Goal: Transaction & Acquisition: Purchase product/service

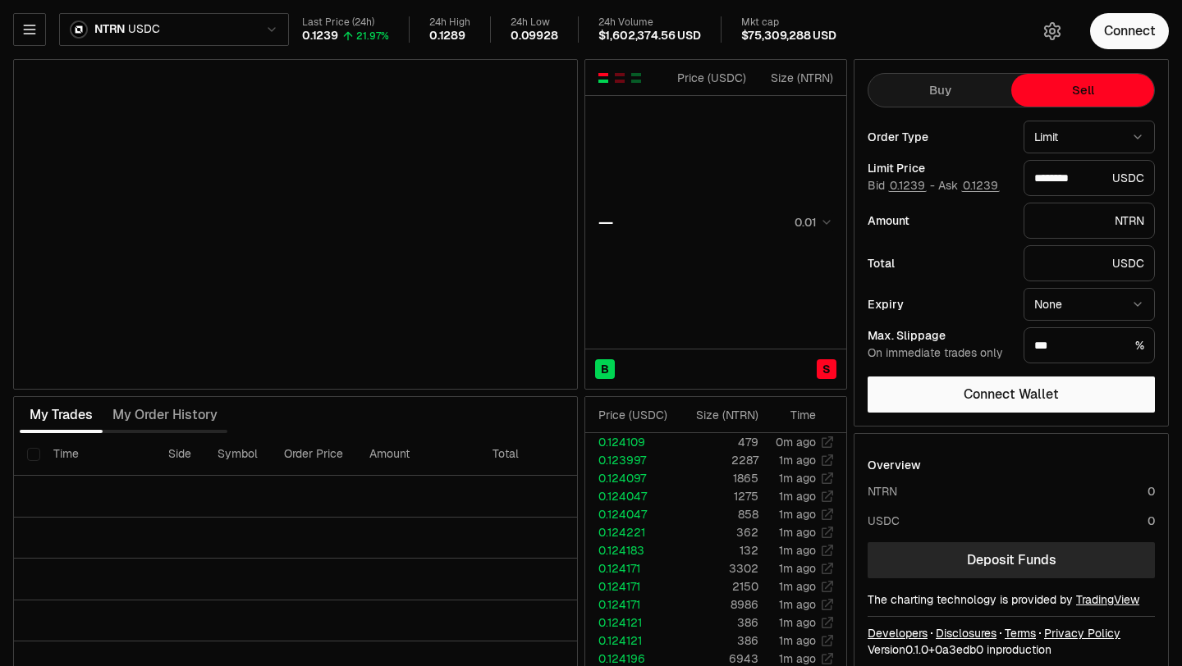
click at [860, 34] on div "Last Price (24h) 0.1239 21.97% 24h High 0.1289 24h Low 0.09928 24h Volume $1,60…" at bounding box center [656, 29] width 709 height 27
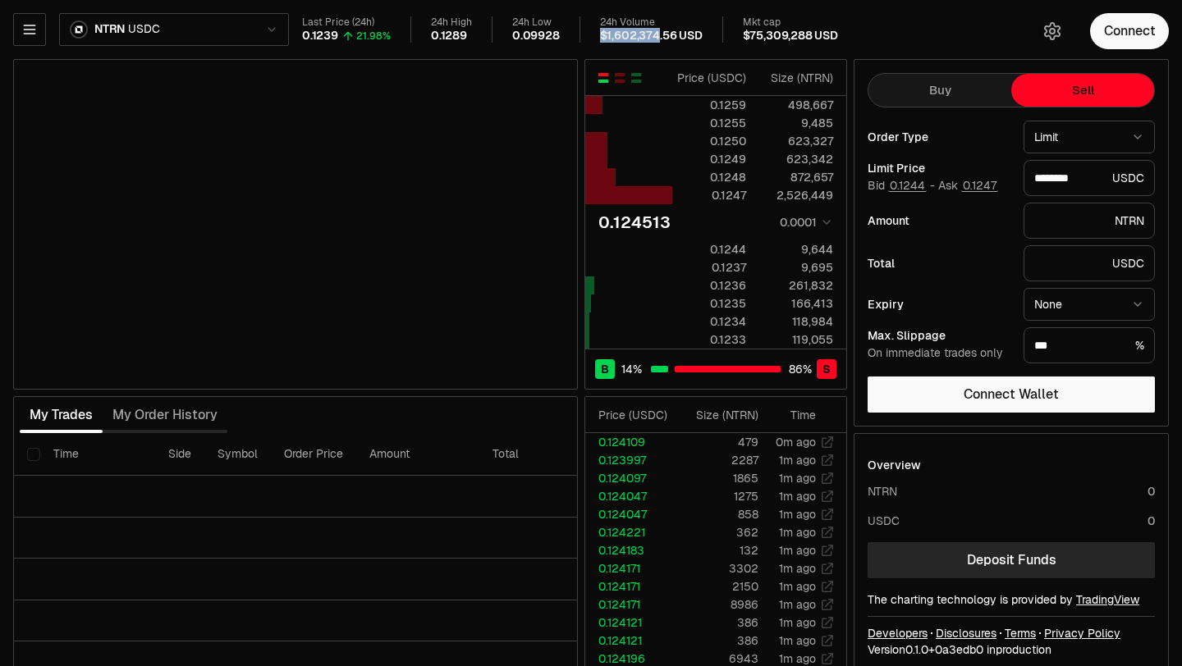
drag, startPoint x: 656, startPoint y: 40, endPoint x: 594, endPoint y: 42, distance: 61.6
click at [594, 42] on div "Last Price (24h) 0.1239 21.98% 24h High 0.1289 24h Low 0.09928 24h Volume $1,60…" at bounding box center [656, 29] width 709 height 27
click at [608, 42] on div "$1,602,374.56 USD" at bounding box center [651, 36] width 103 height 15
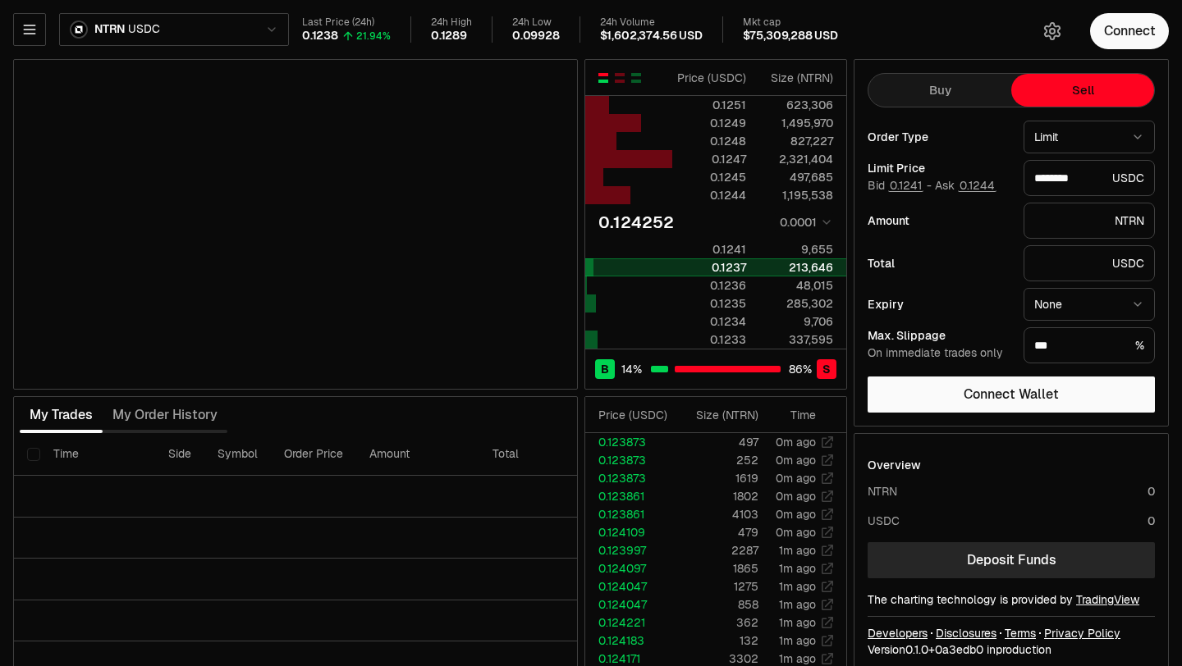
drag, startPoint x: 785, startPoint y: 273, endPoint x: 802, endPoint y: 273, distance: 17.2
click at [797, 273] on div "213,646" at bounding box center [796, 267] width 73 height 16
click at [834, 218] on td "0.124252 0.0001" at bounding box center [715, 222] width 261 height 36
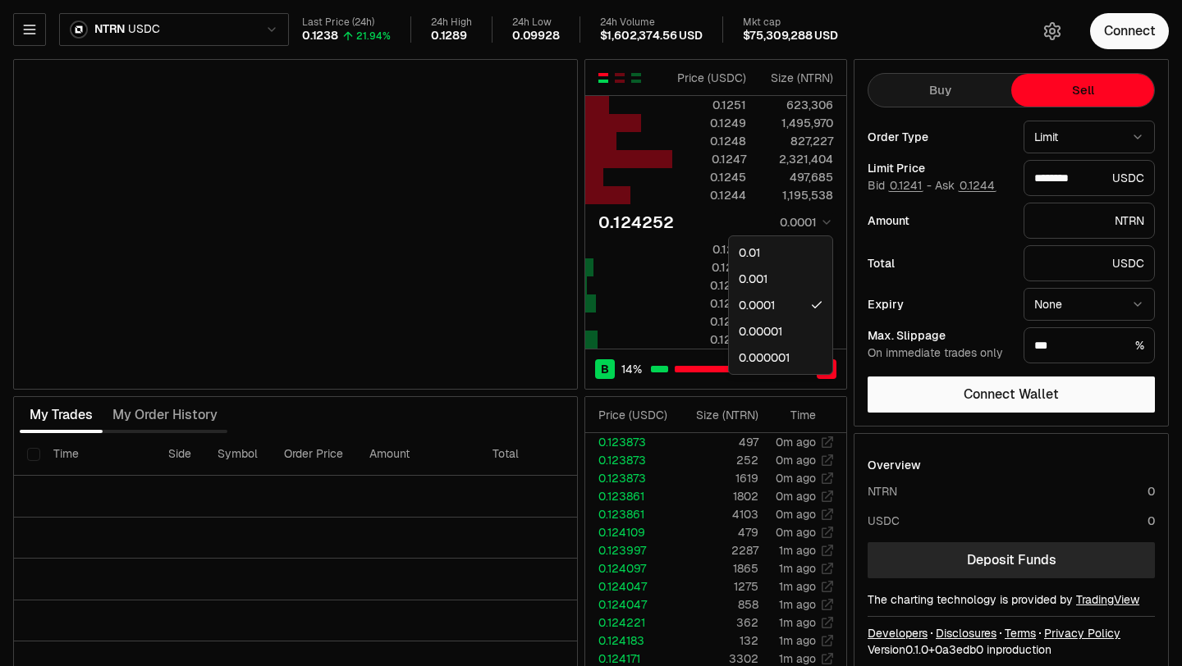
click at [826, 218] on html "Neutron Balance Earn Supervaults Bridge Orderbook Stake Ecosystem Governance Do…" at bounding box center [591, 342] width 1182 height 685
click at [852, 215] on html "Neutron Balance Earn Supervaults Bridge Orderbook Stake Ecosystem Governance Do…" at bounding box center [591, 342] width 1182 height 685
click at [881, 204] on div "Amount NTRN" at bounding box center [1011, 221] width 287 height 36
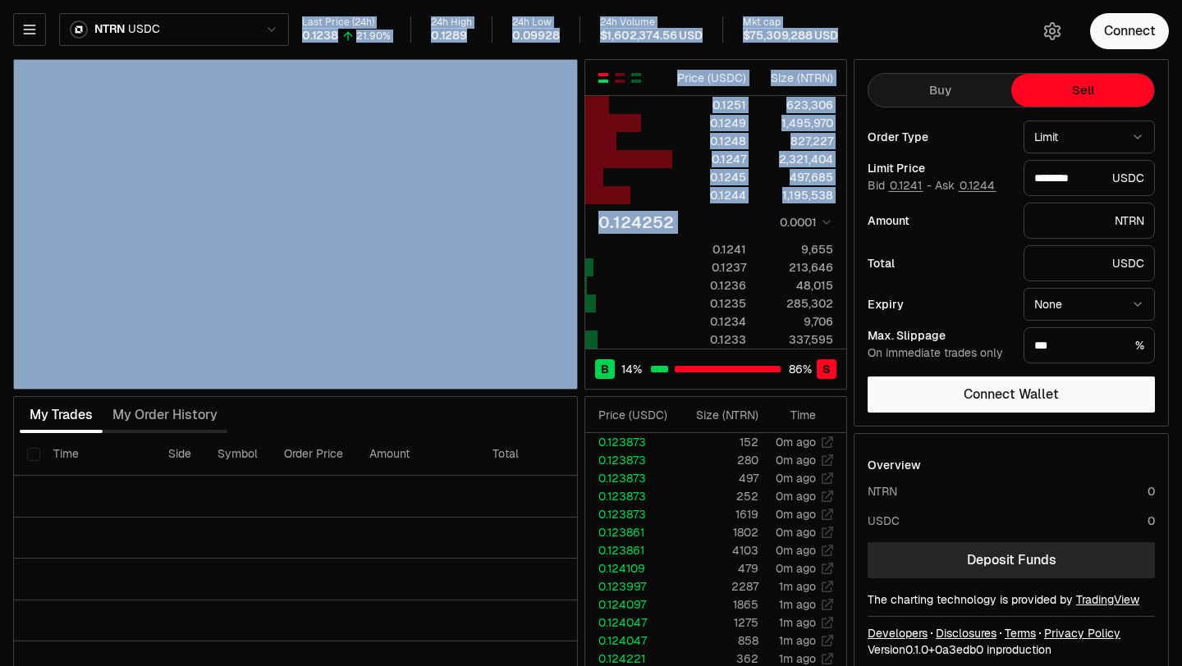
drag, startPoint x: 643, startPoint y: 44, endPoint x: 635, endPoint y: 39, distance: 8.9
click at [635, 39] on div "NTRN USDC Last Price (24h) 0.1238 21.90% 24h High 0.1289 24h Low 0.09928 24h Vo…" at bounding box center [591, 342] width 1182 height 685
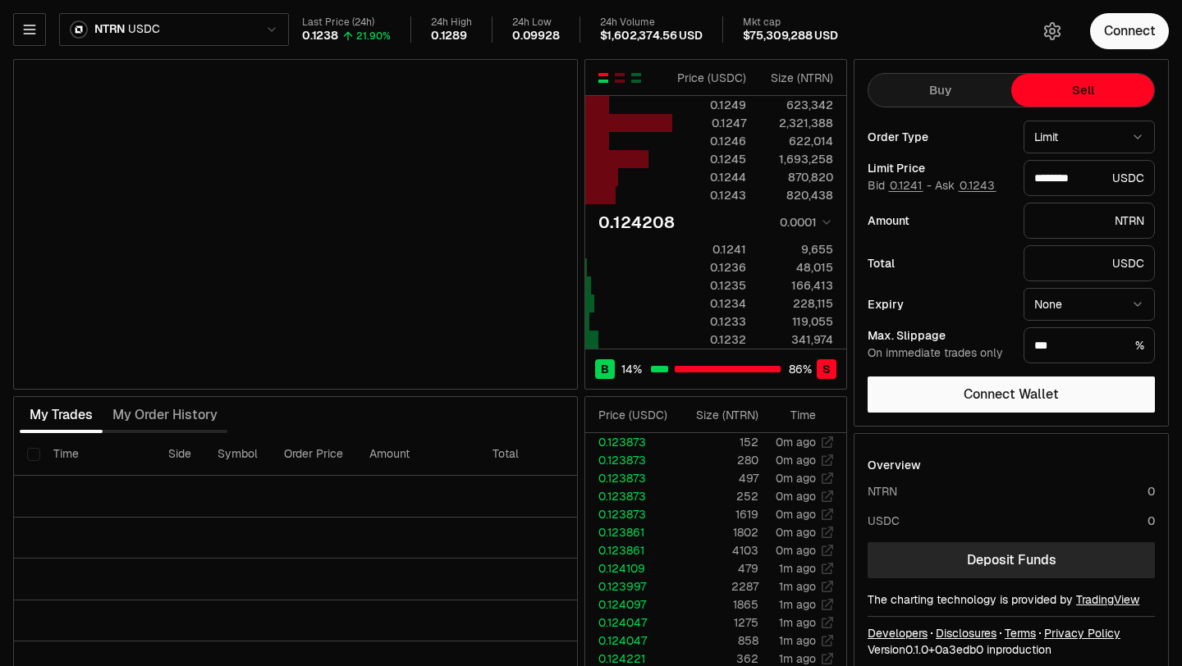
click at [923, 140] on div "Order Type" at bounding box center [939, 136] width 143 height 11
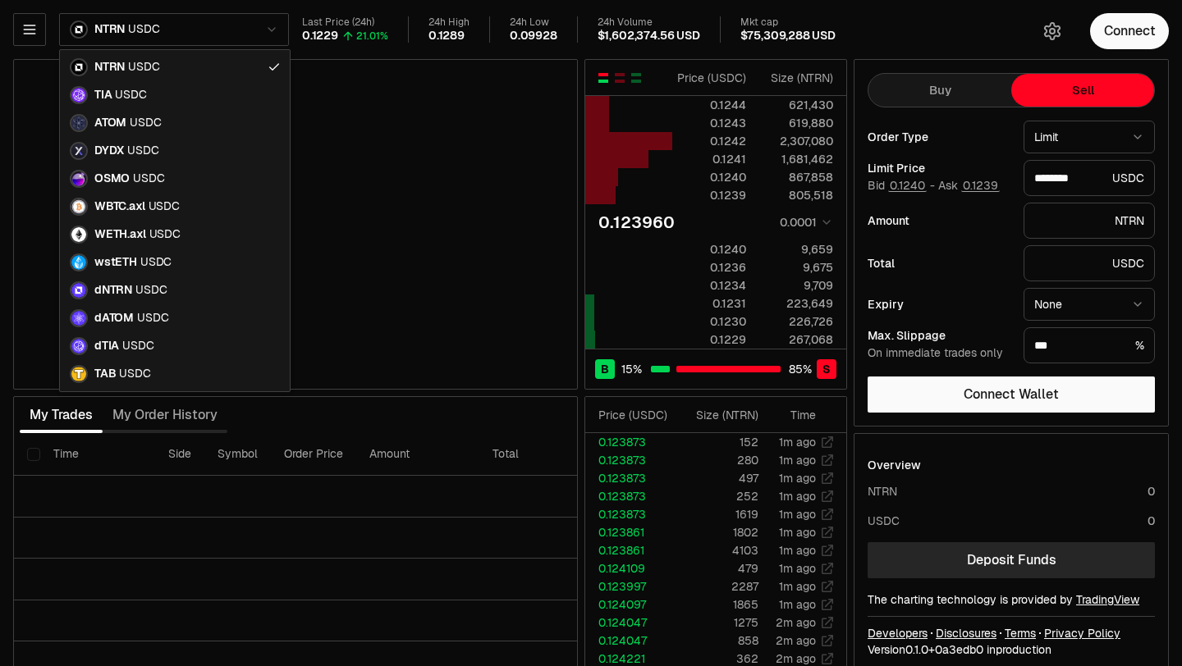
click at [128, 16] on html "Neutron Balance Earn Supervaults Bridge Orderbook Stake Ecosystem Governance Do…" at bounding box center [591, 342] width 1182 height 685
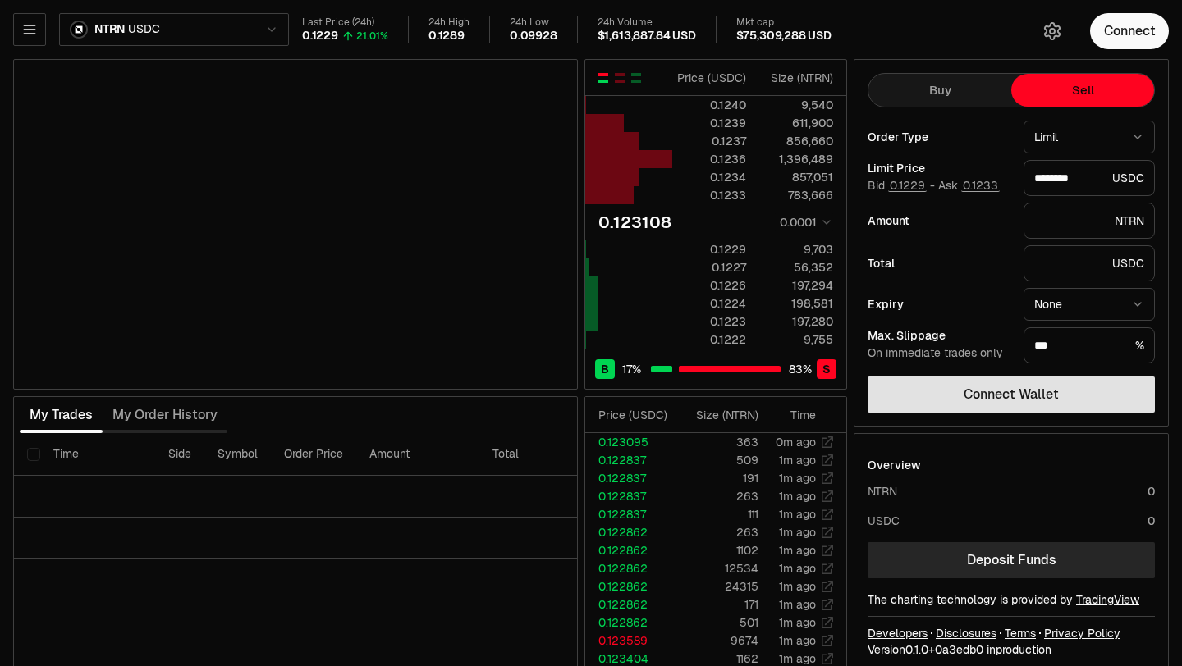
click at [1037, 397] on button "Connect Wallet" at bounding box center [1011, 395] width 287 height 36
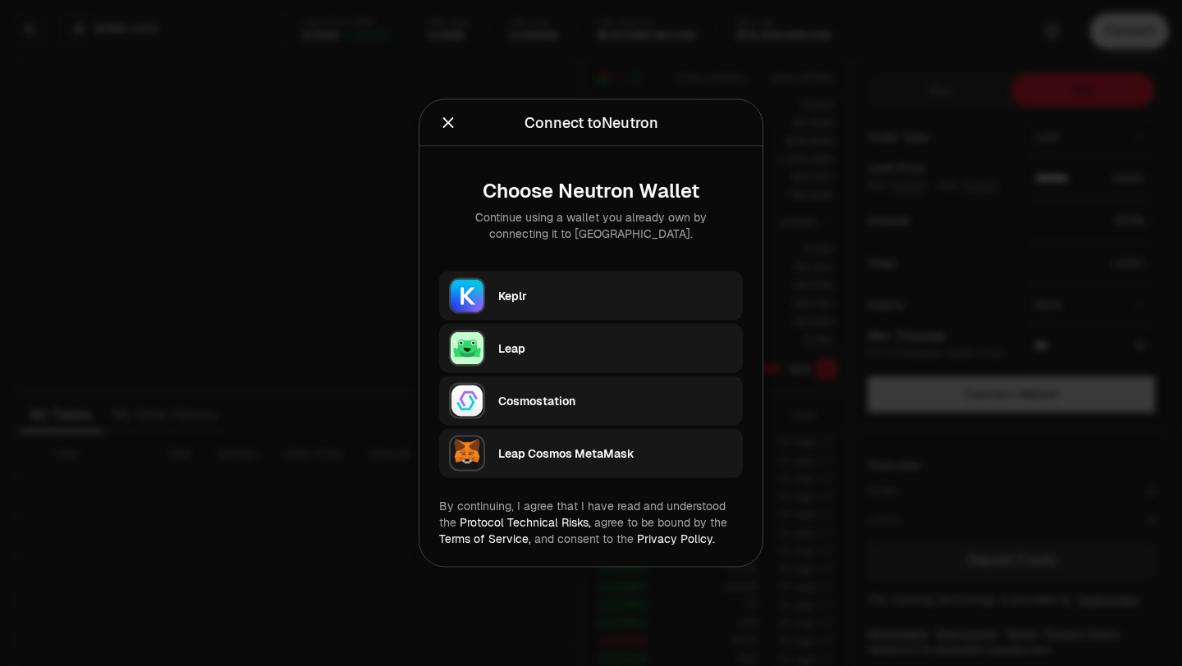
click at [945, 121] on div at bounding box center [591, 333] width 1182 height 666
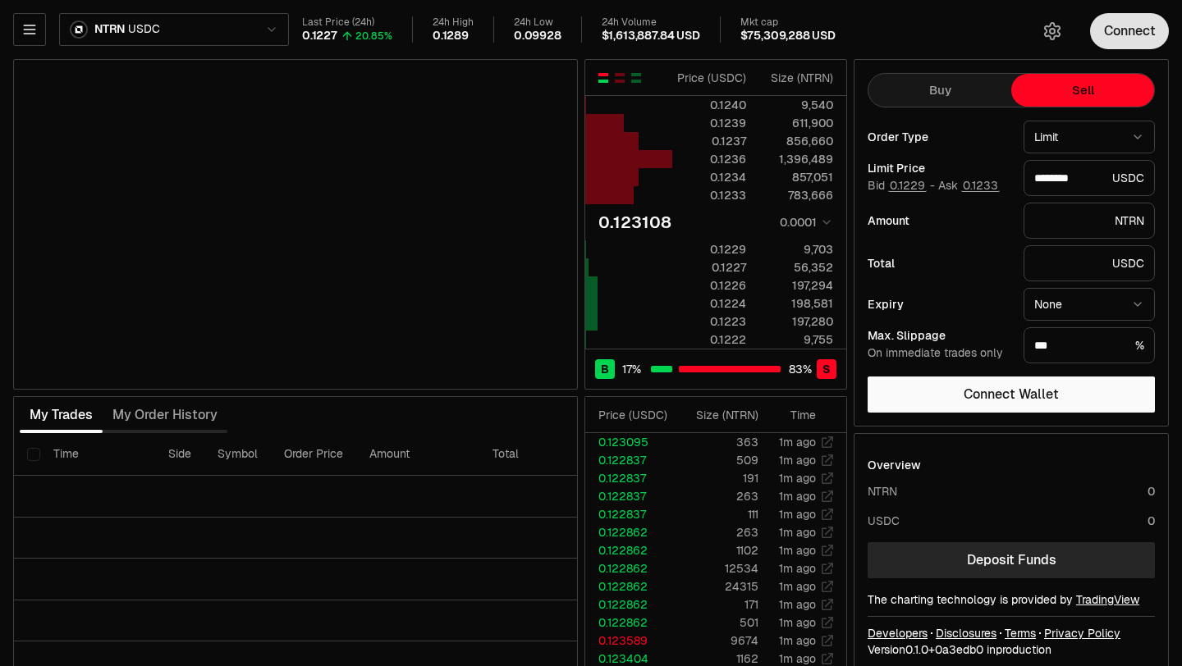
click at [1115, 18] on button "Connect" at bounding box center [1129, 31] width 79 height 36
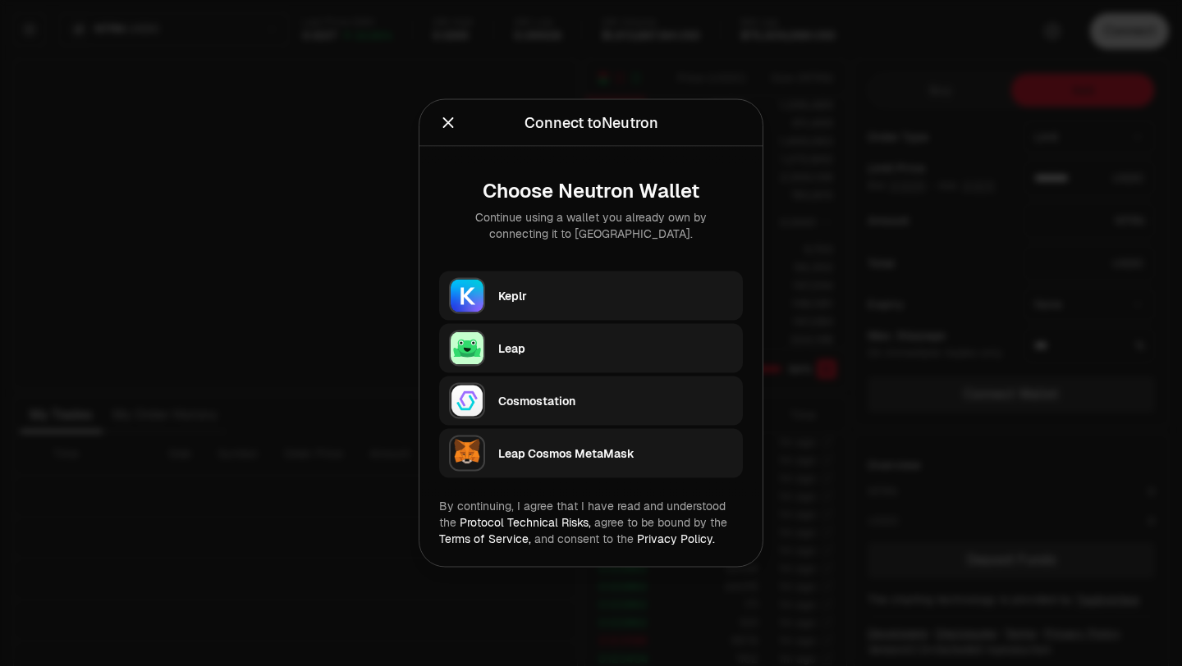
click at [616, 308] on div "Keplr" at bounding box center [615, 296] width 235 height 25
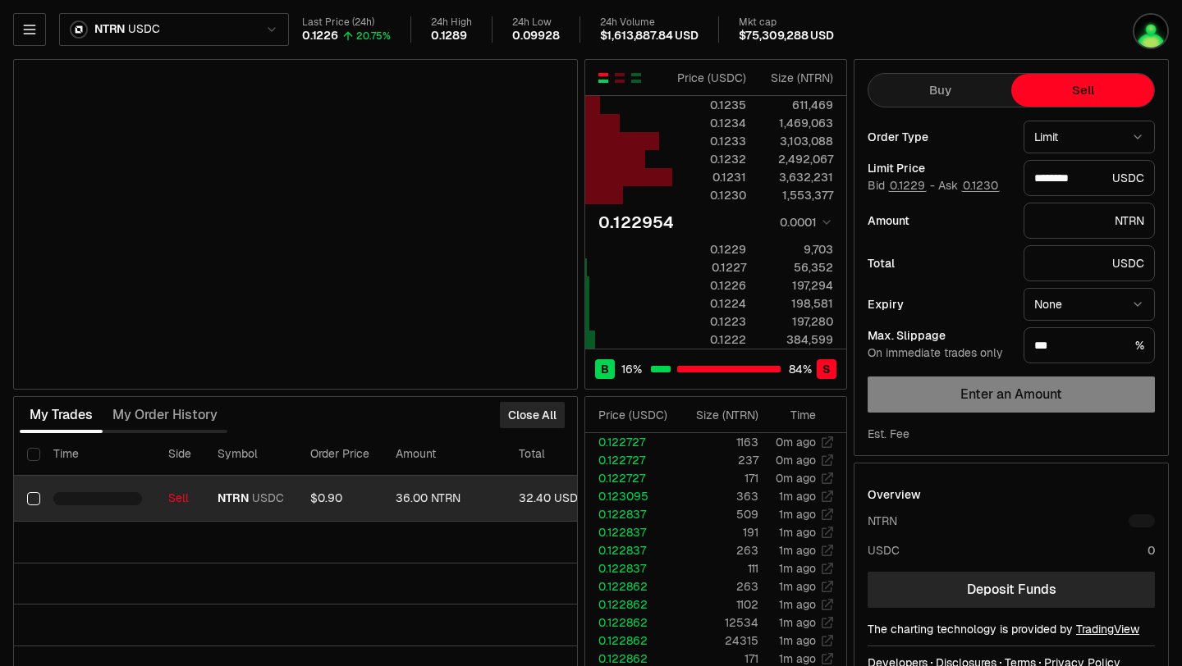
click at [273, 493] on span "USDC" at bounding box center [268, 499] width 32 height 15
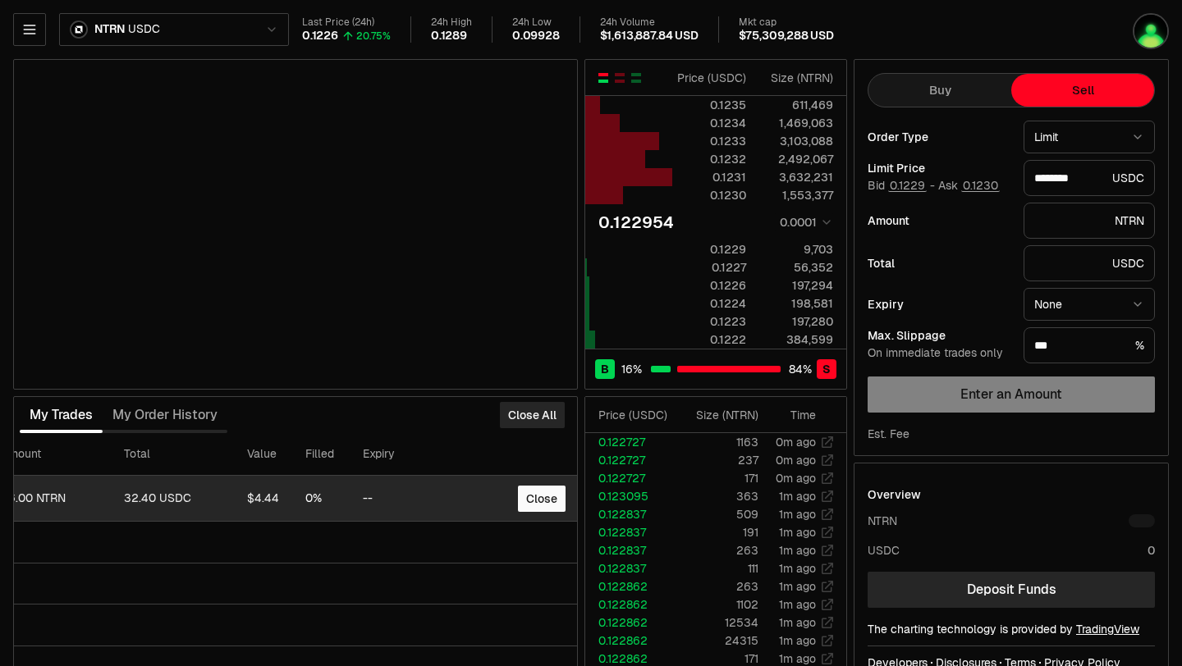
click at [273, 493] on div "$4.44" at bounding box center [263, 499] width 32 height 15
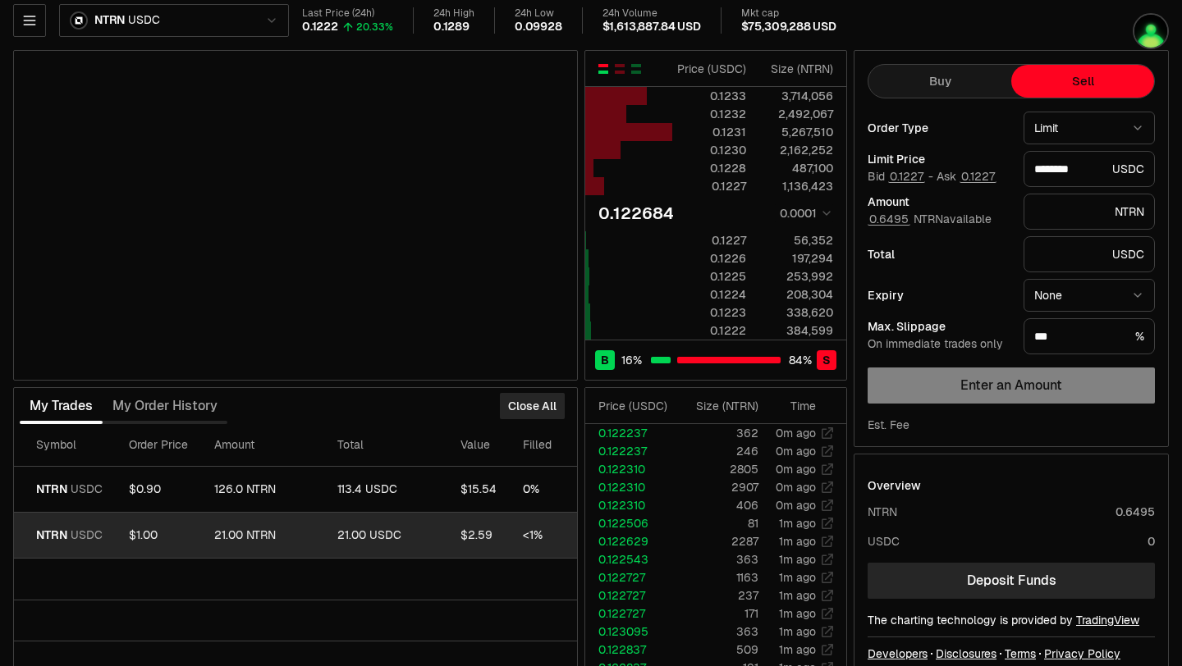
scroll to position [0, 226]
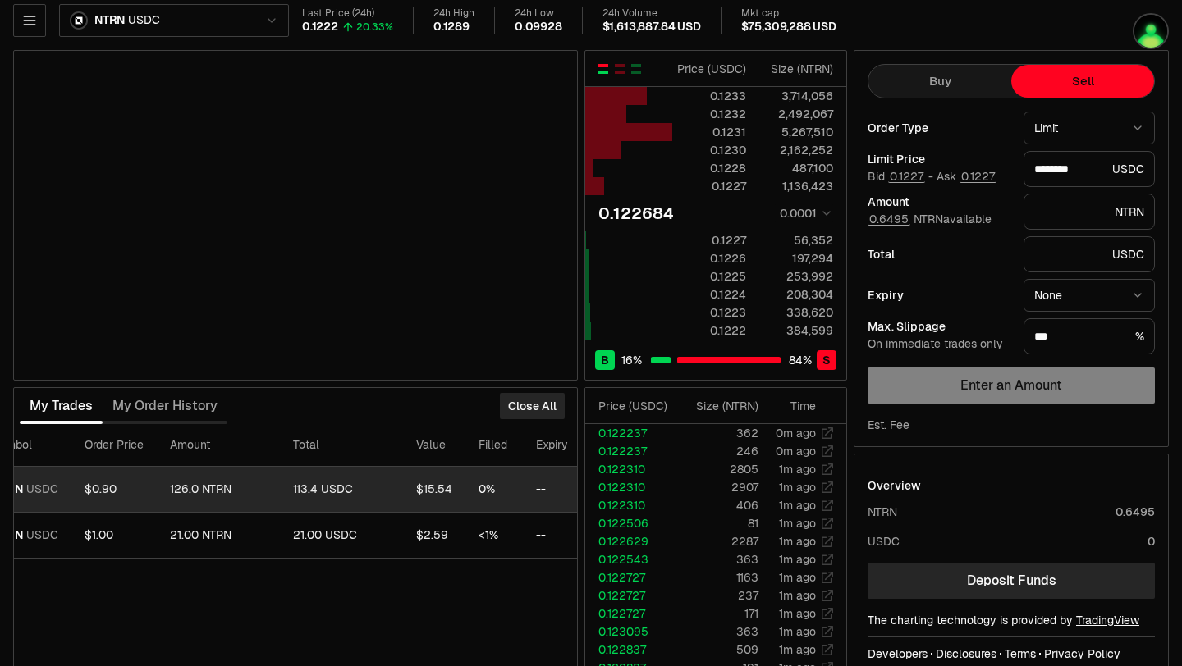
click at [182, 487] on div "126.0 NTRN" at bounding box center [218, 490] width 97 height 15
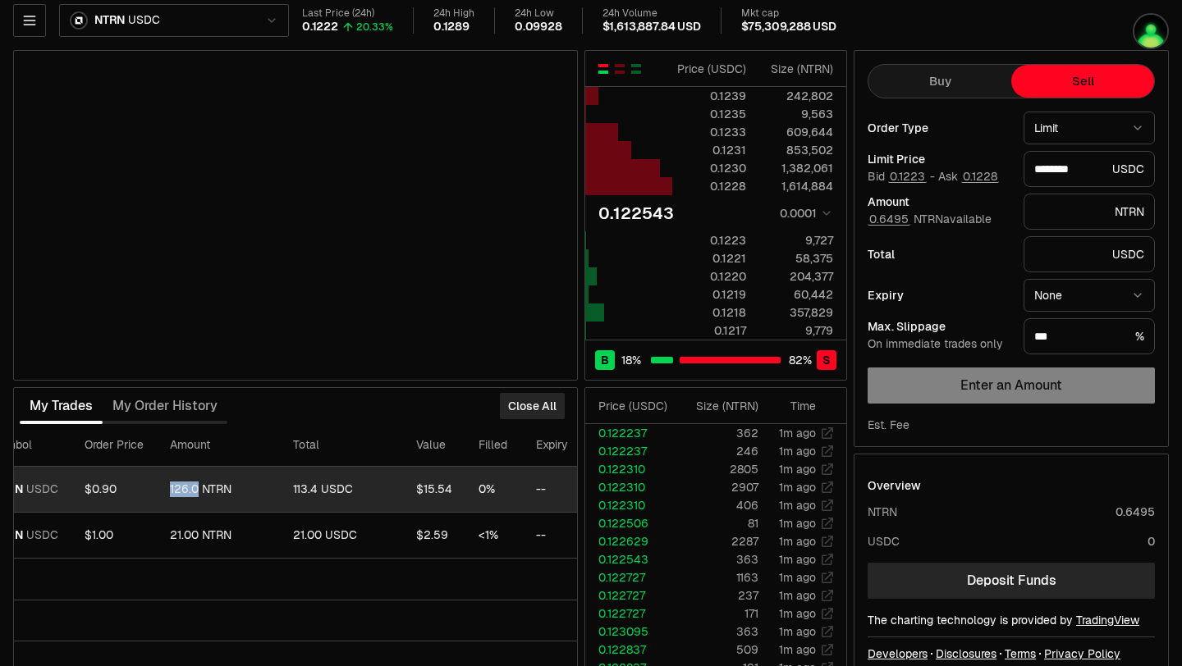
click at [185, 488] on div "126.0 NTRN" at bounding box center [218, 490] width 97 height 15
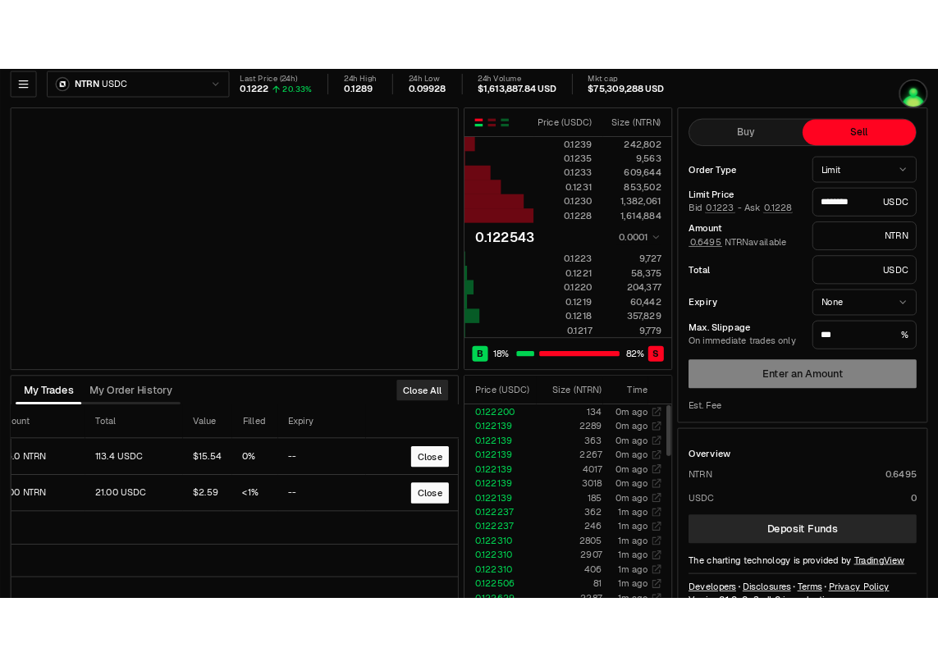
scroll to position [0, 0]
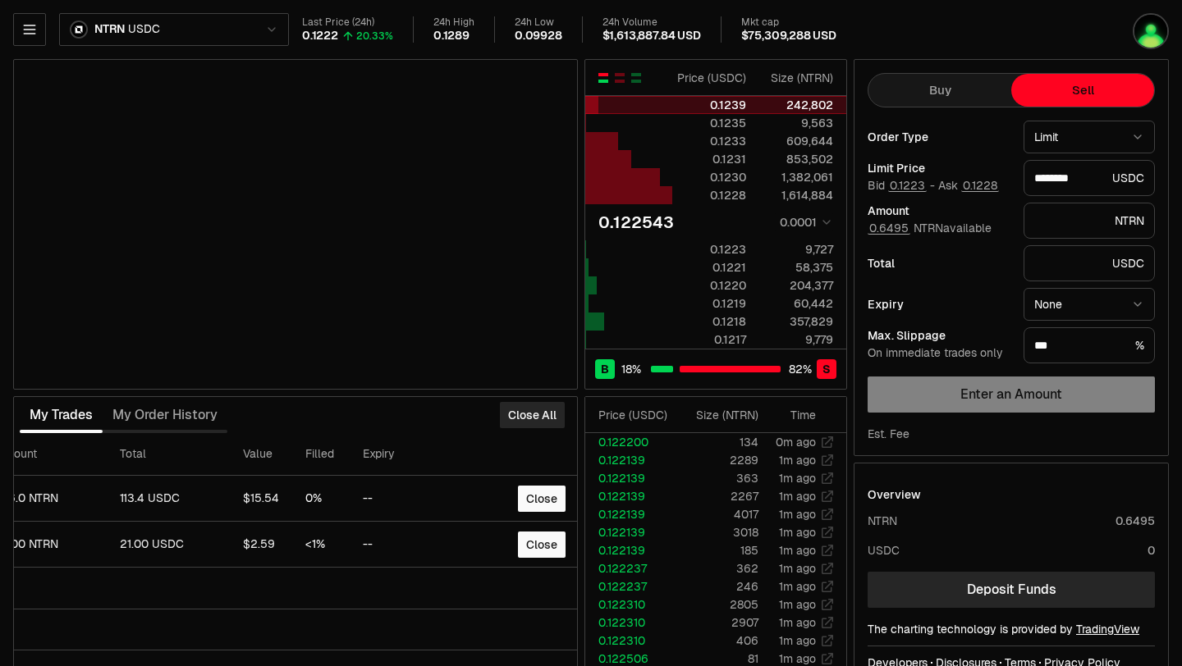
click at [824, 99] on div "242,802" at bounding box center [796, 105] width 73 height 16
click at [619, 78] on div "button" at bounding box center [620, 78] width 10 height 10
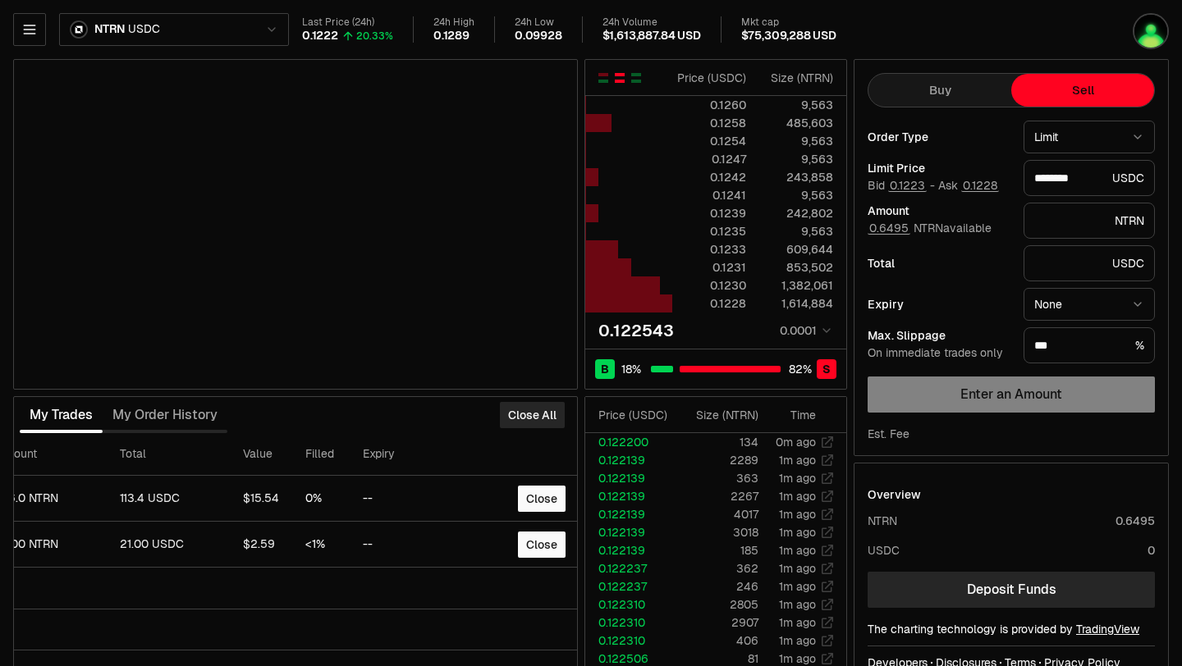
click at [643, 78] on th at bounding box center [628, 78] width 87 height 36
click at [635, 79] on div "button" at bounding box center [636, 78] width 10 height 10
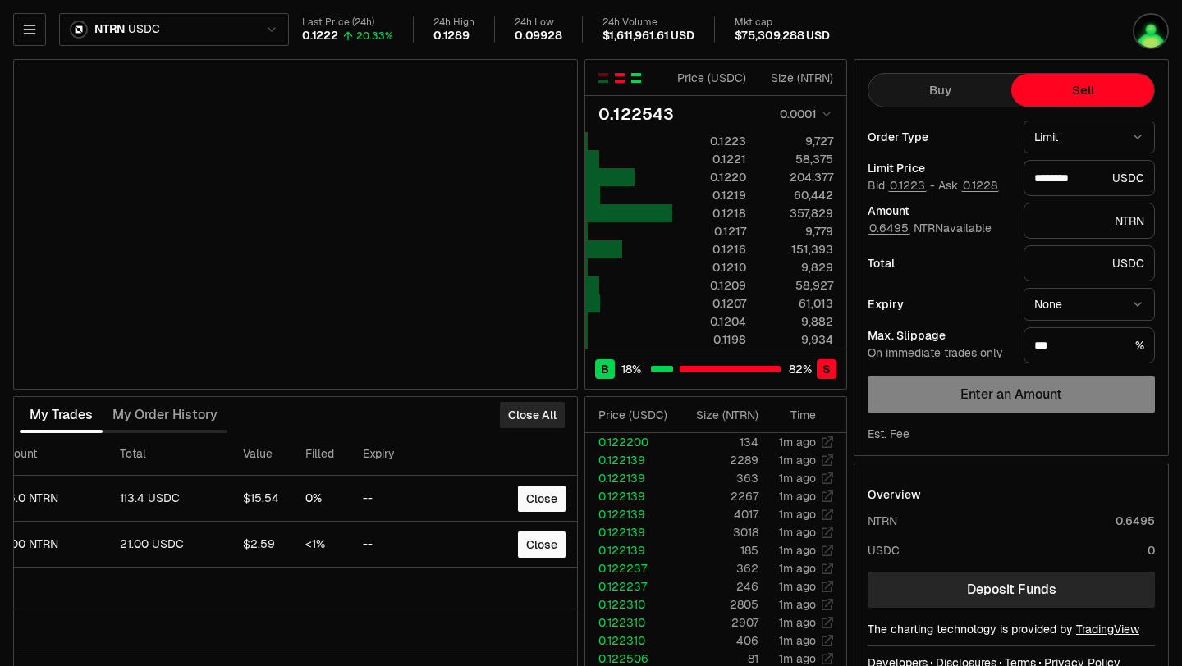
click at [620, 77] on div "button" at bounding box center [620, 78] width 10 height 10
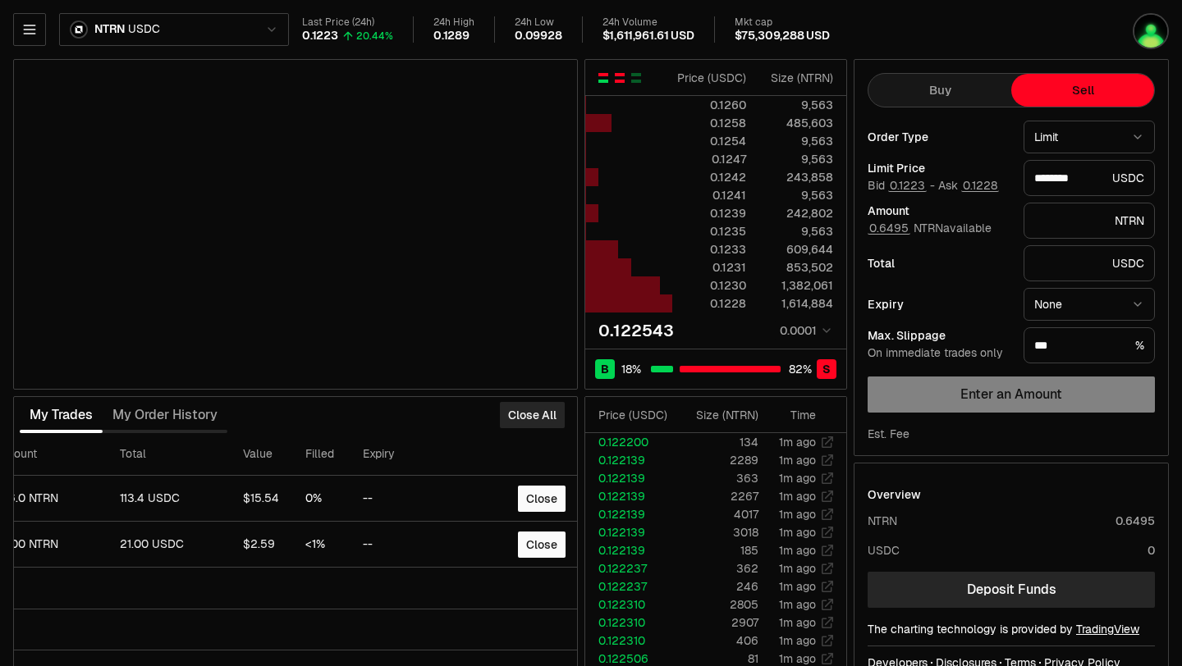
click at [607, 78] on div "button" at bounding box center [603, 78] width 10 height 10
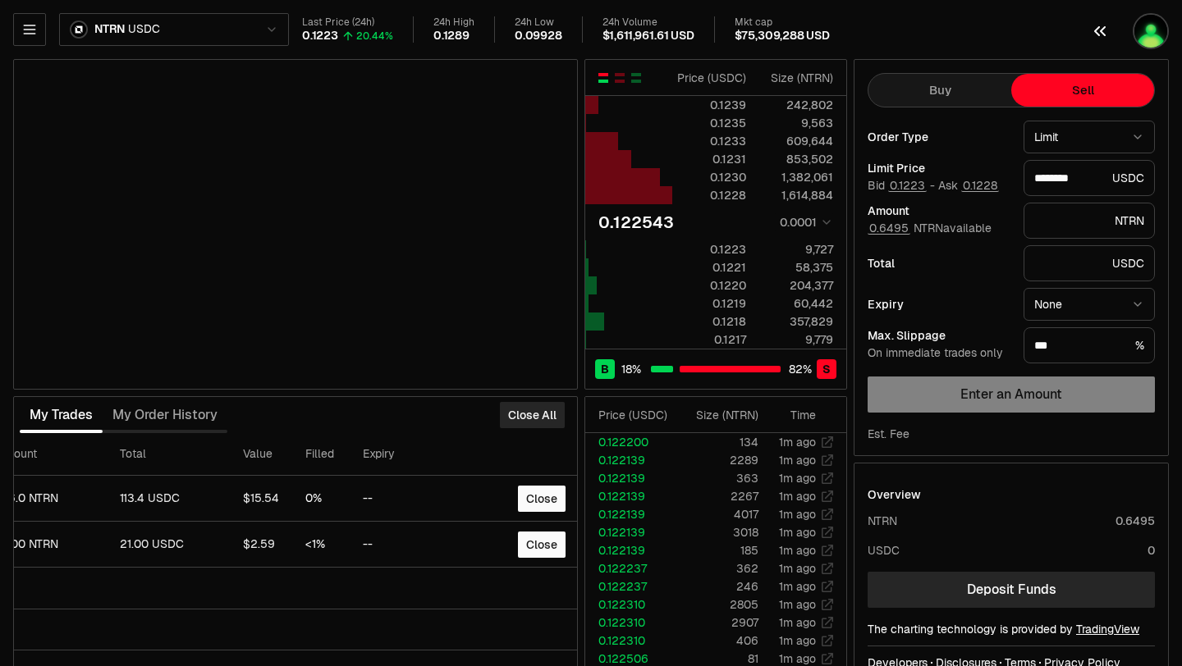
click at [1153, 42] on img "button" at bounding box center [1151, 31] width 36 height 36
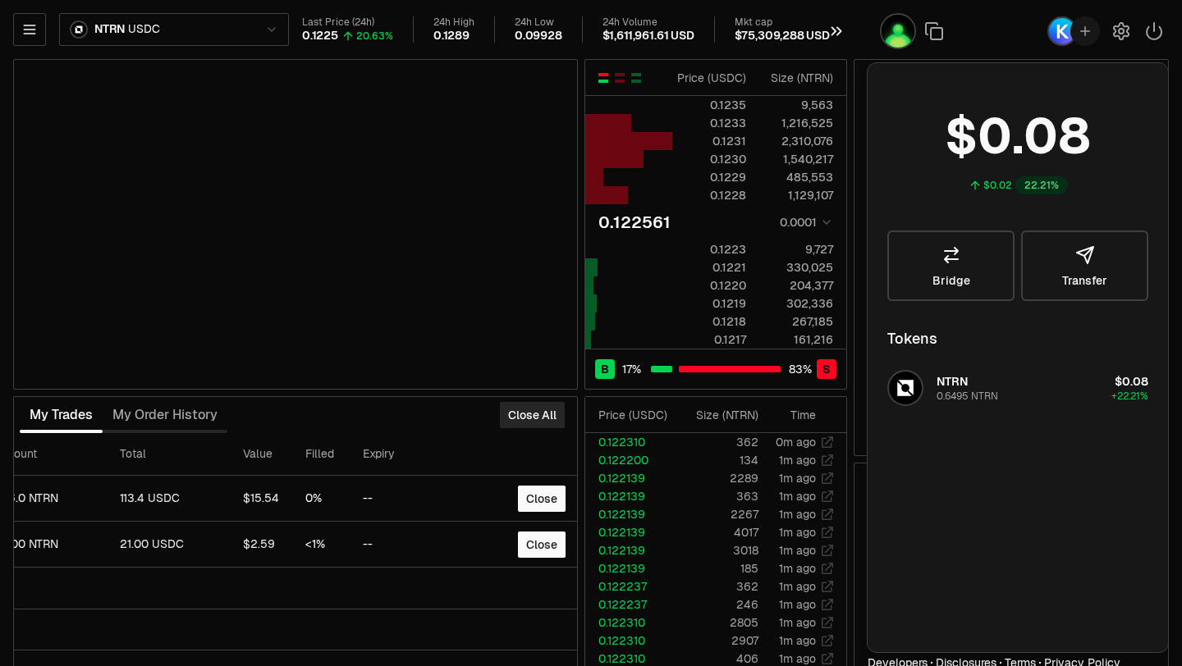
click at [849, 13] on button "button" at bounding box center [840, 31] width 53 height 62
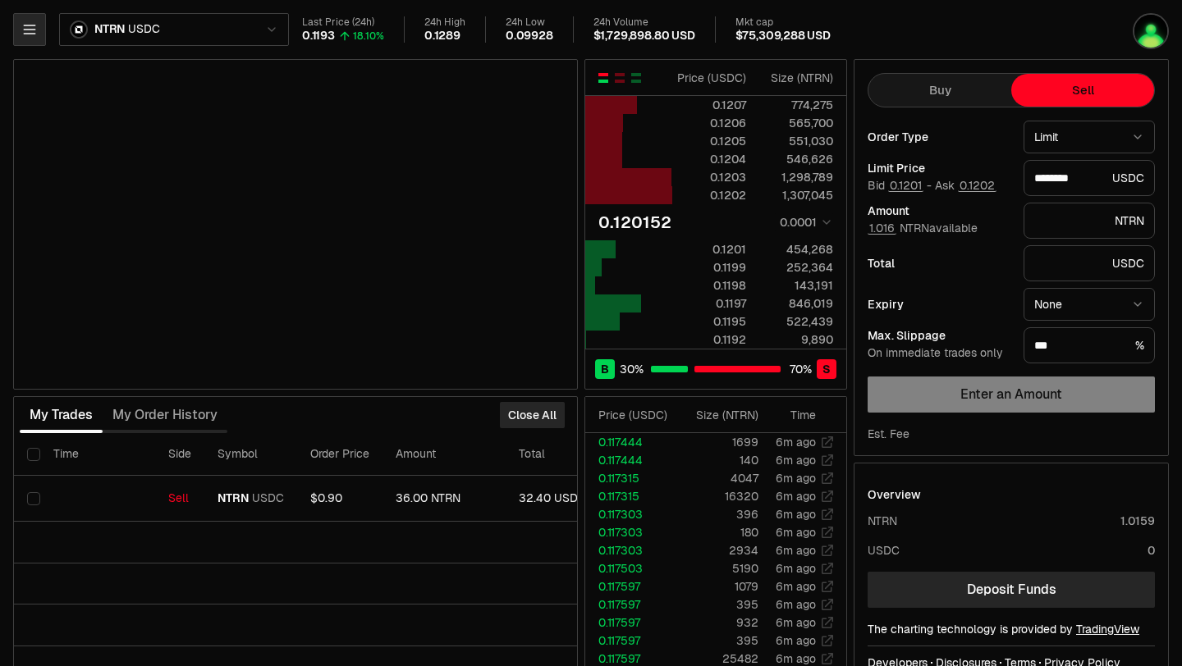
click at [41, 21] on button "button" at bounding box center [29, 29] width 33 height 33
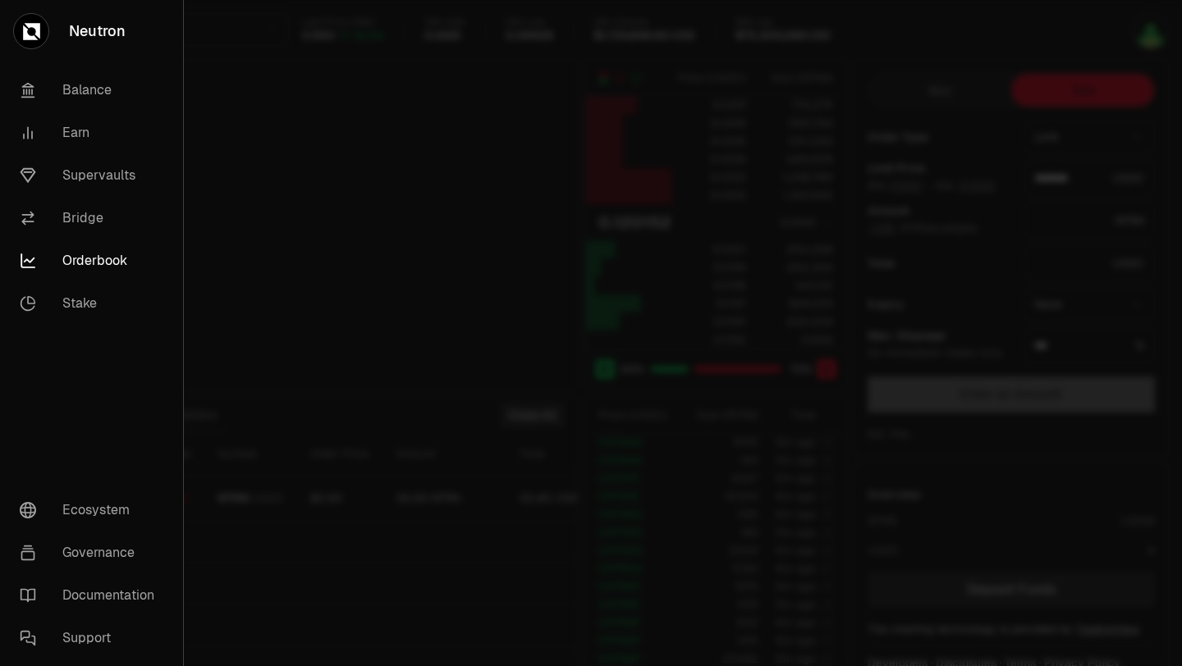
type input "********"
click at [80, 124] on link "Earn" at bounding box center [92, 133] width 170 height 43
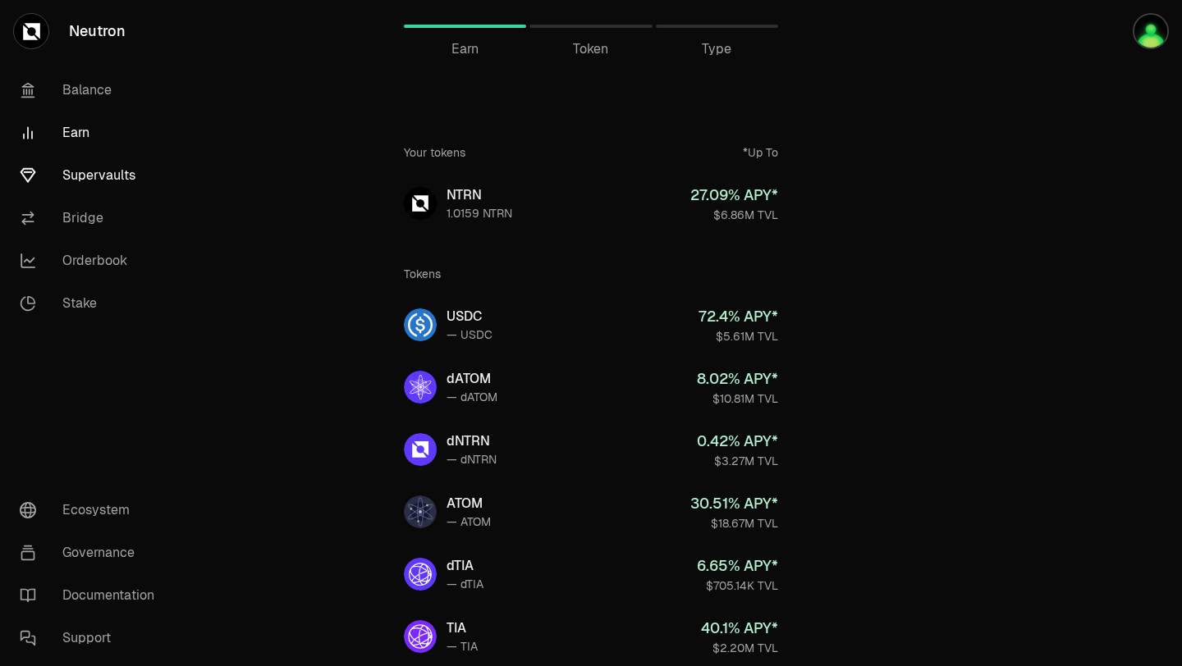
click at [98, 171] on link "Supervaults" at bounding box center [92, 175] width 171 height 43
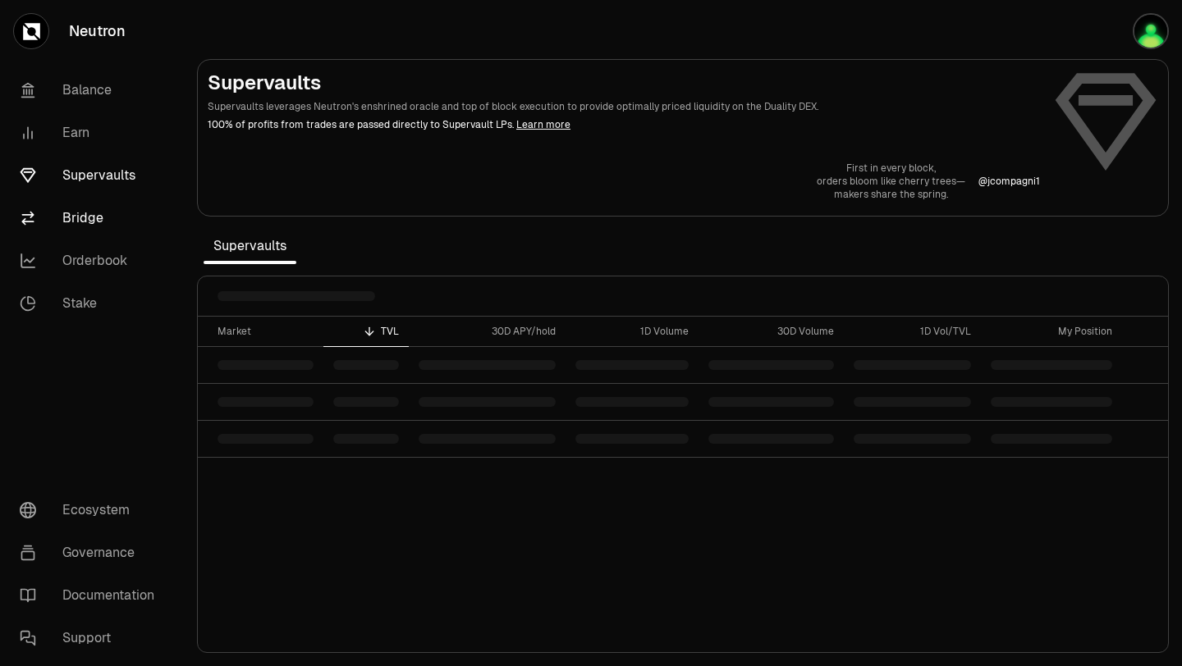
click at [90, 206] on link "Bridge" at bounding box center [92, 218] width 171 height 43
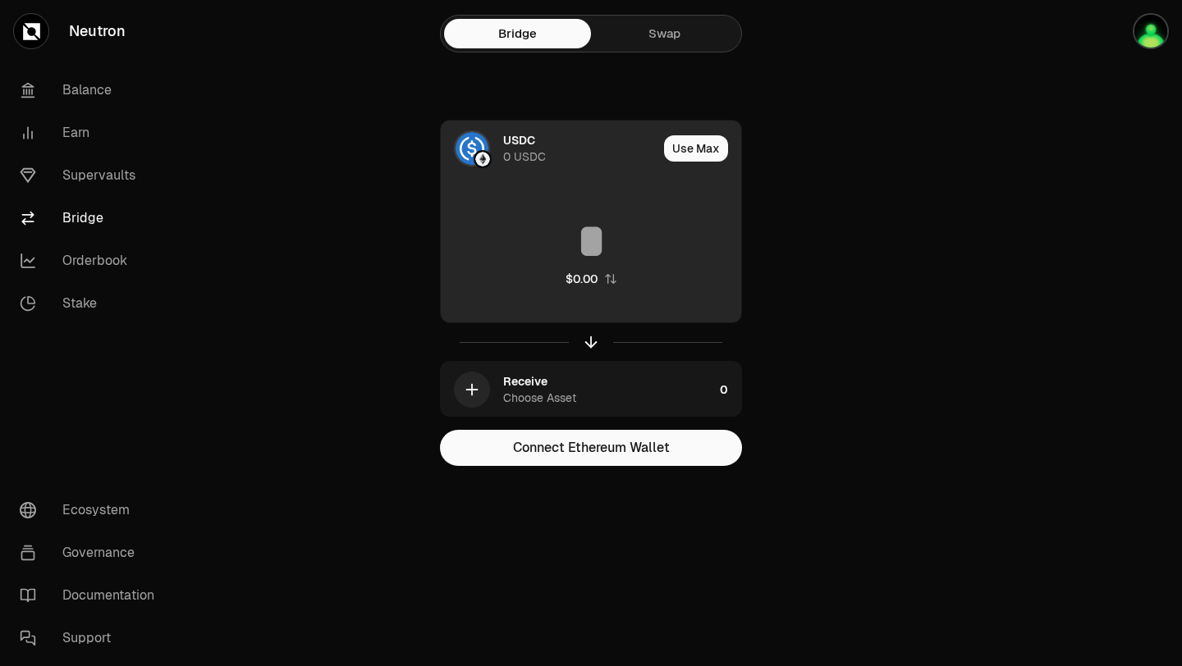
click at [584, 245] on input at bounding box center [591, 241] width 300 height 49
click at [529, 163] on div "0 USDC" at bounding box center [524, 157] width 43 height 16
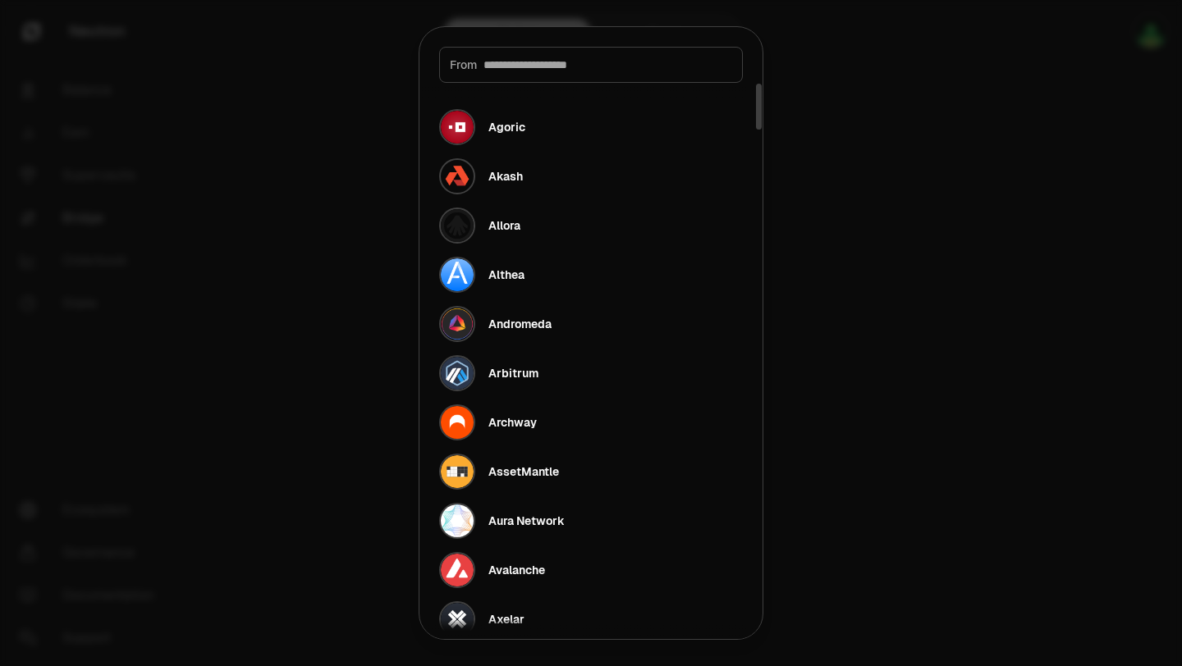
click at [353, 150] on div at bounding box center [591, 333] width 1182 height 666
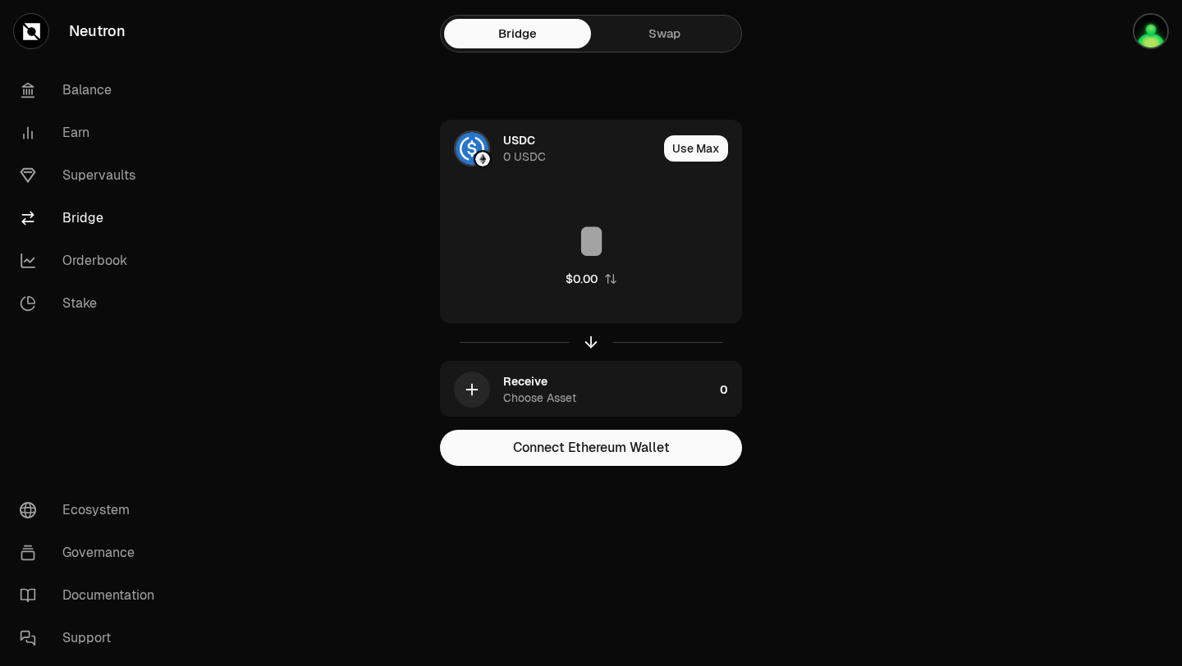
click at [718, 46] on link "Swap" at bounding box center [664, 34] width 147 height 30
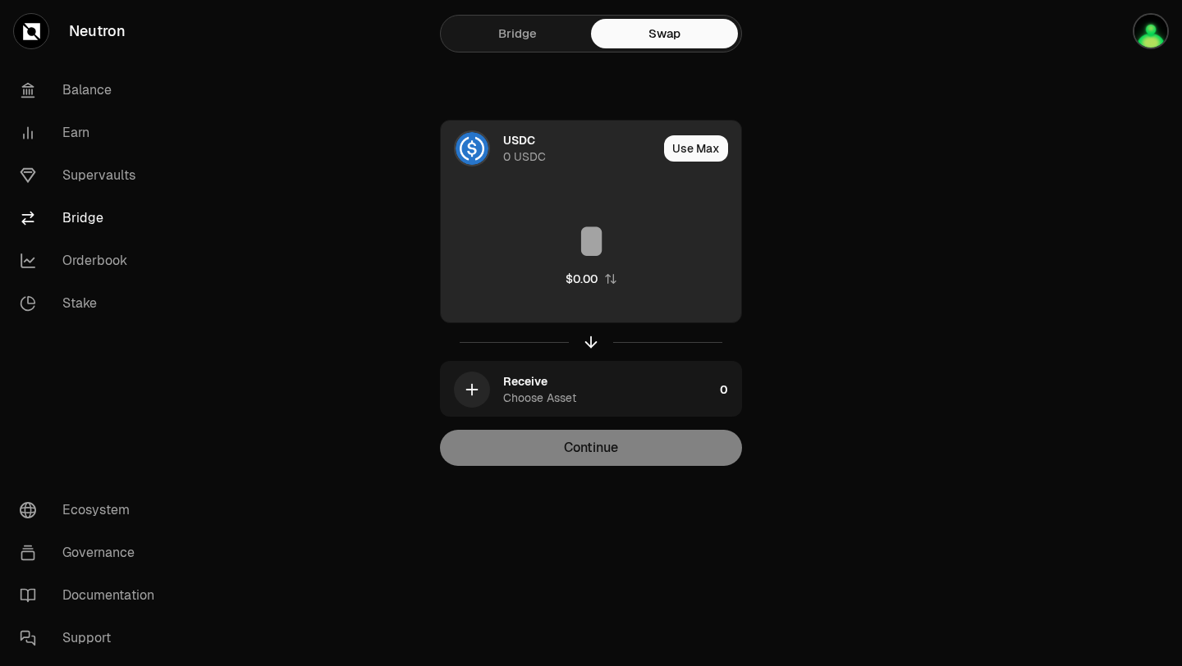
click at [558, 217] on input at bounding box center [591, 241] width 300 height 49
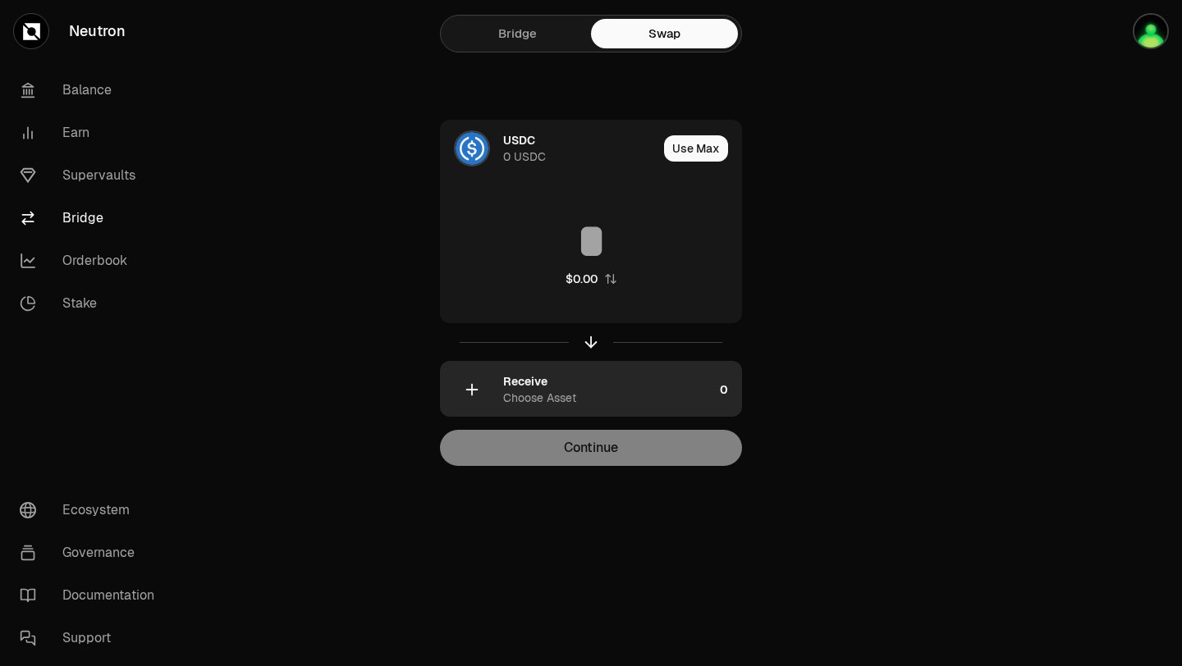
click at [558, 362] on div "Receive Choose Asset" at bounding box center [577, 390] width 272 height 56
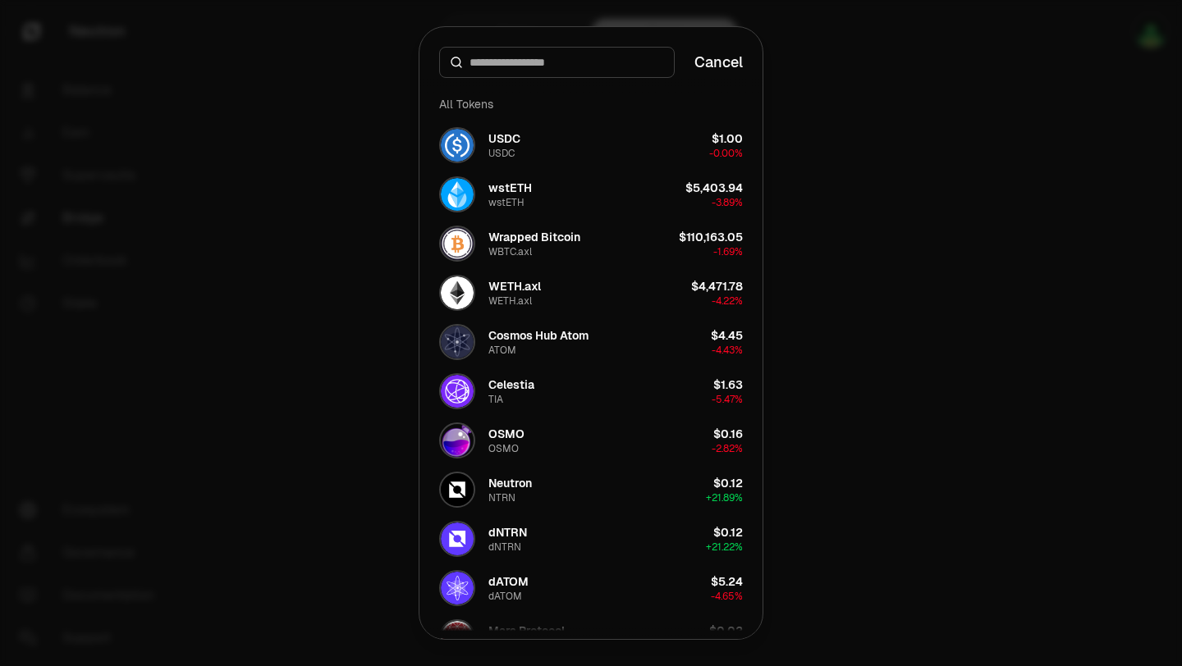
click at [339, 239] on div at bounding box center [591, 333] width 1182 height 666
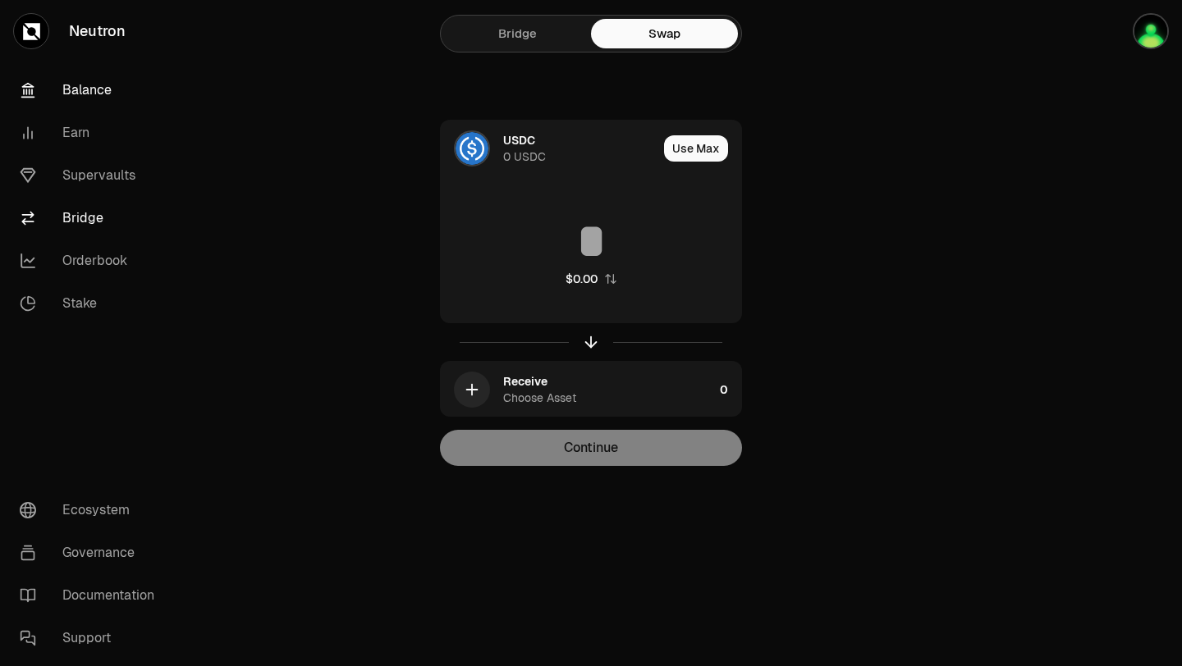
click at [83, 80] on link "Balance" at bounding box center [92, 90] width 171 height 43
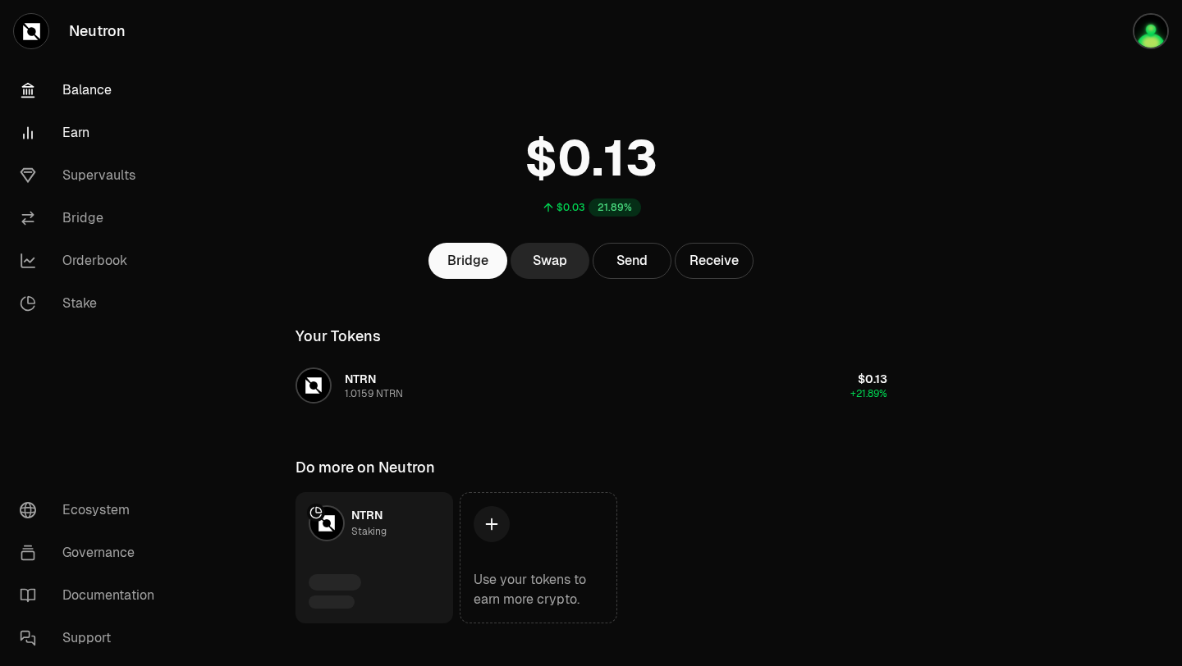
click at [91, 130] on link "Earn" at bounding box center [92, 133] width 171 height 43
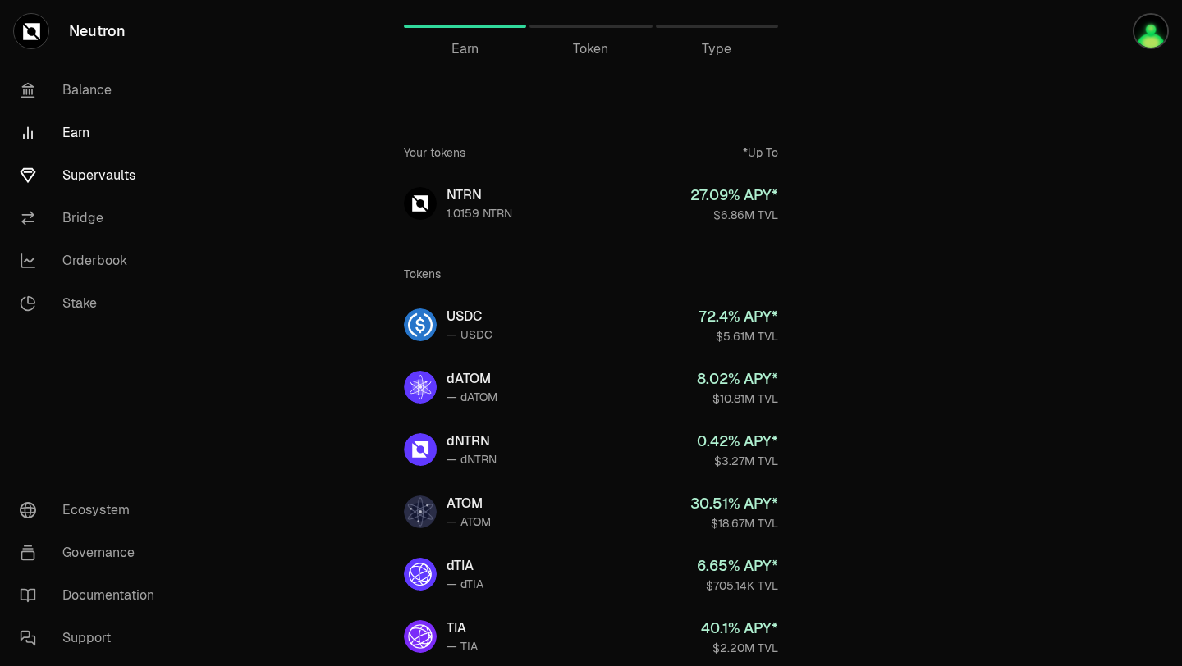
click at [105, 161] on link "Supervaults" at bounding box center [92, 175] width 171 height 43
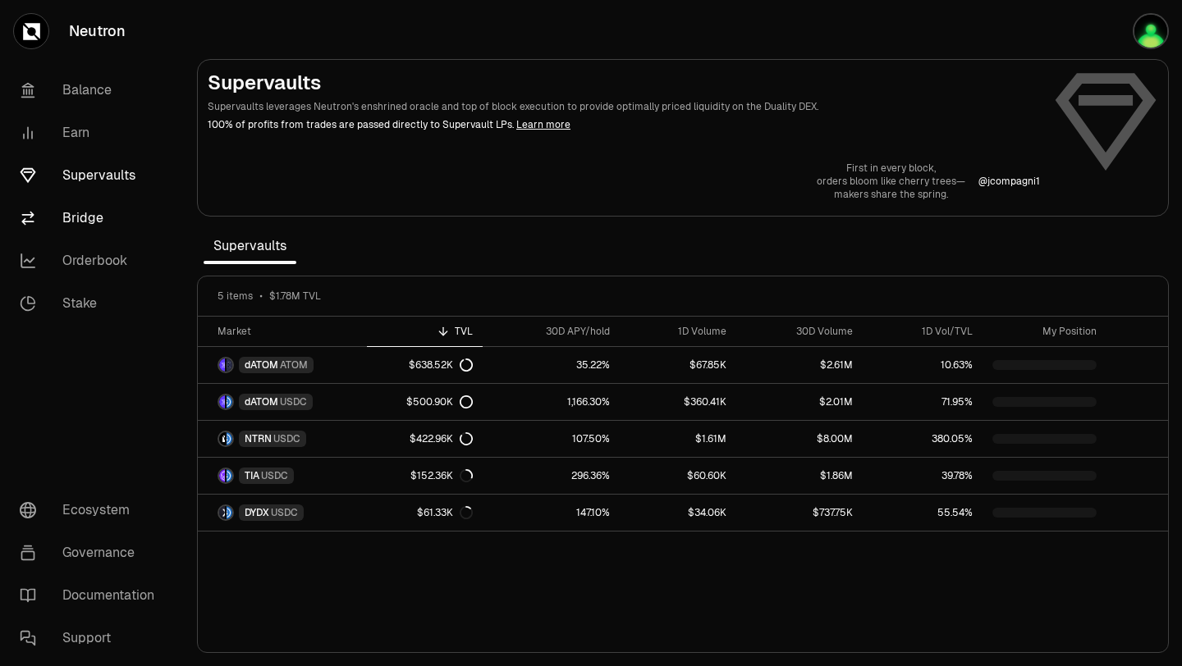
click at [122, 232] on link "Bridge" at bounding box center [92, 218] width 171 height 43
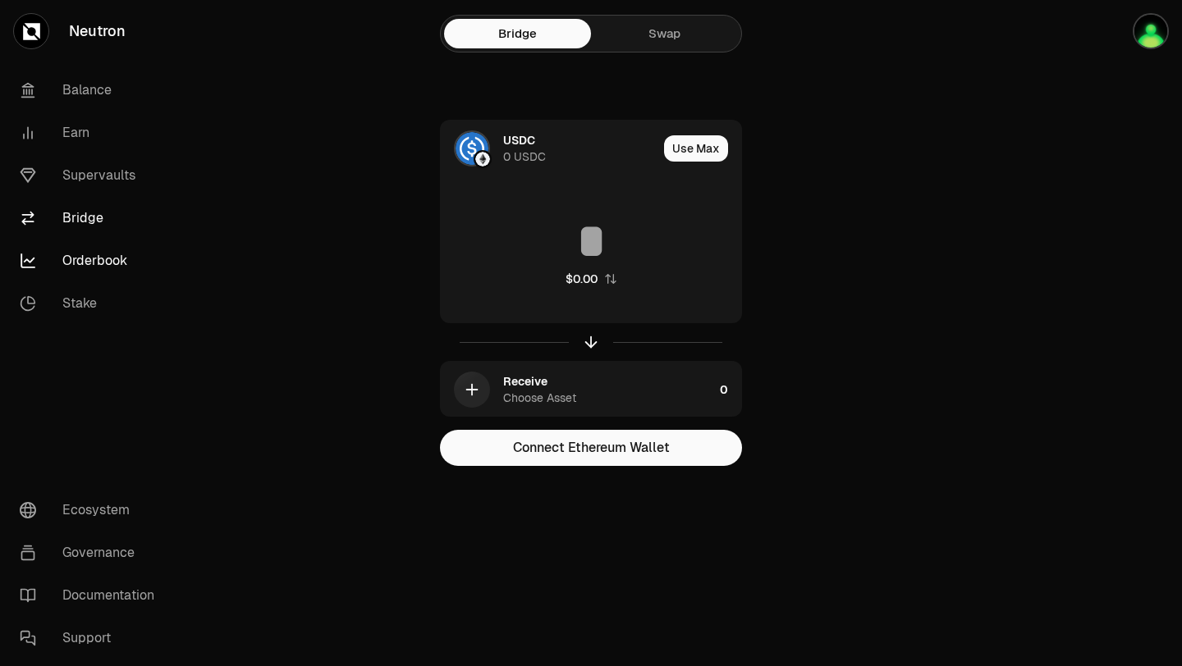
click at [120, 243] on link "Orderbook" at bounding box center [92, 261] width 171 height 43
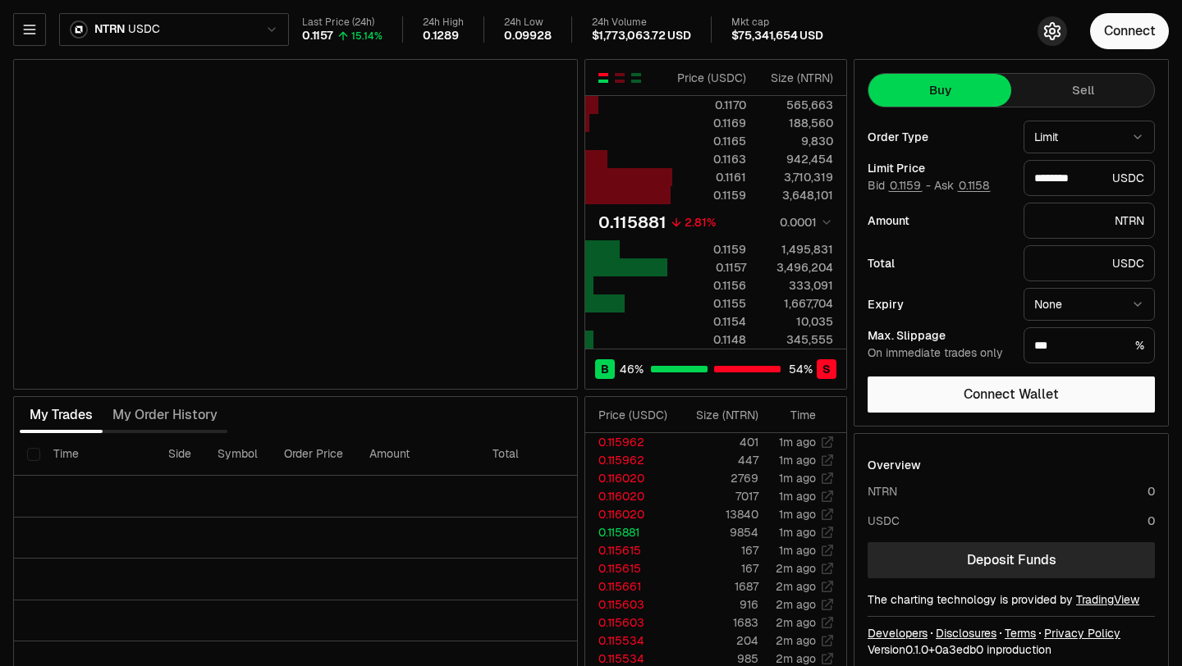
click at [1050, 34] on icon "button" at bounding box center [1052, 31] width 20 height 20
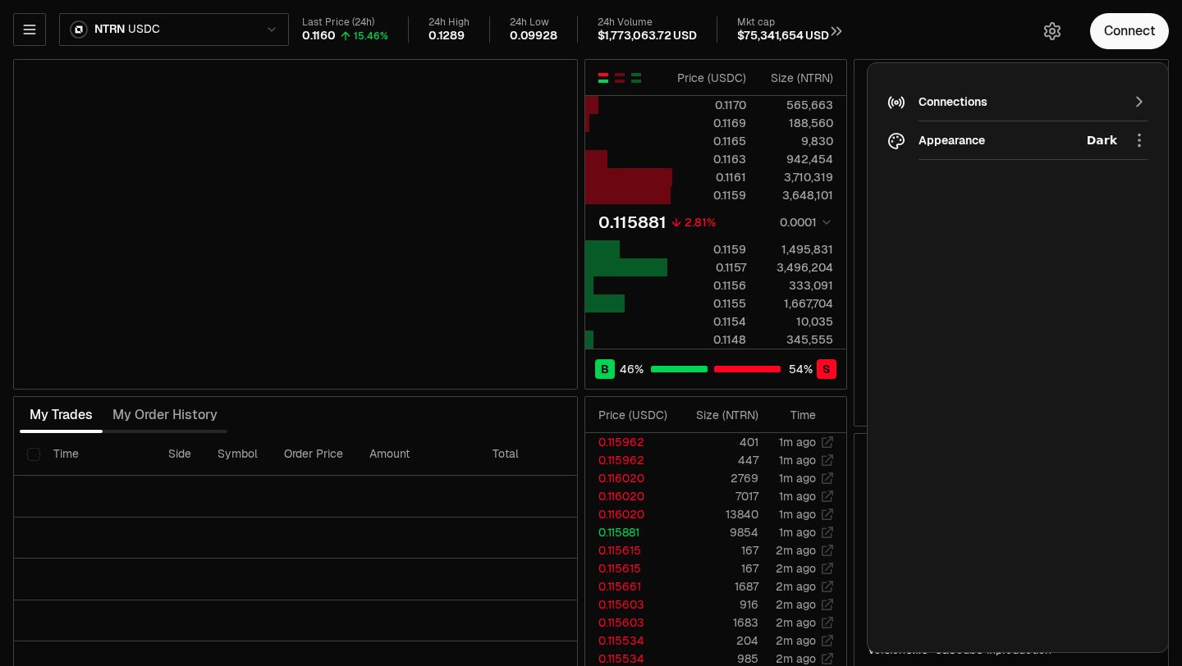
click at [944, 98] on div "Connections" at bounding box center [1017, 102] width 199 height 16
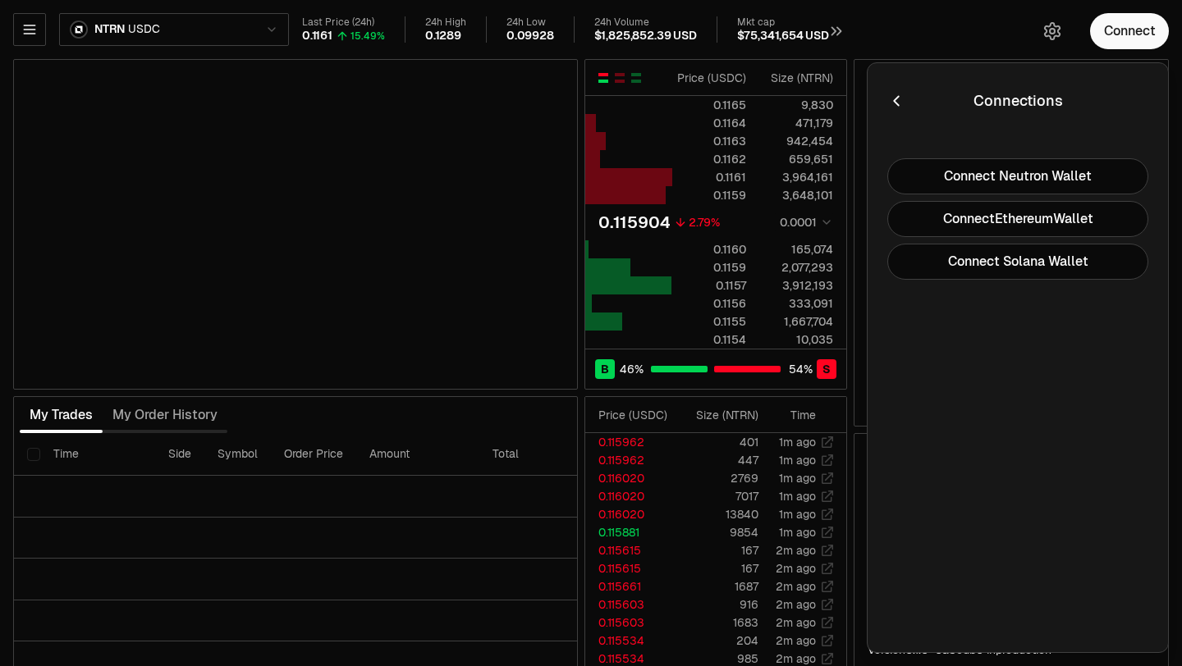
click at [885, 94] on div "Connections Manage your wallets Connections Connect Neutron Wallet Connect Ethe…" at bounding box center [1018, 357] width 302 height 591
click at [891, 96] on icon "button" at bounding box center [896, 101] width 18 height 18
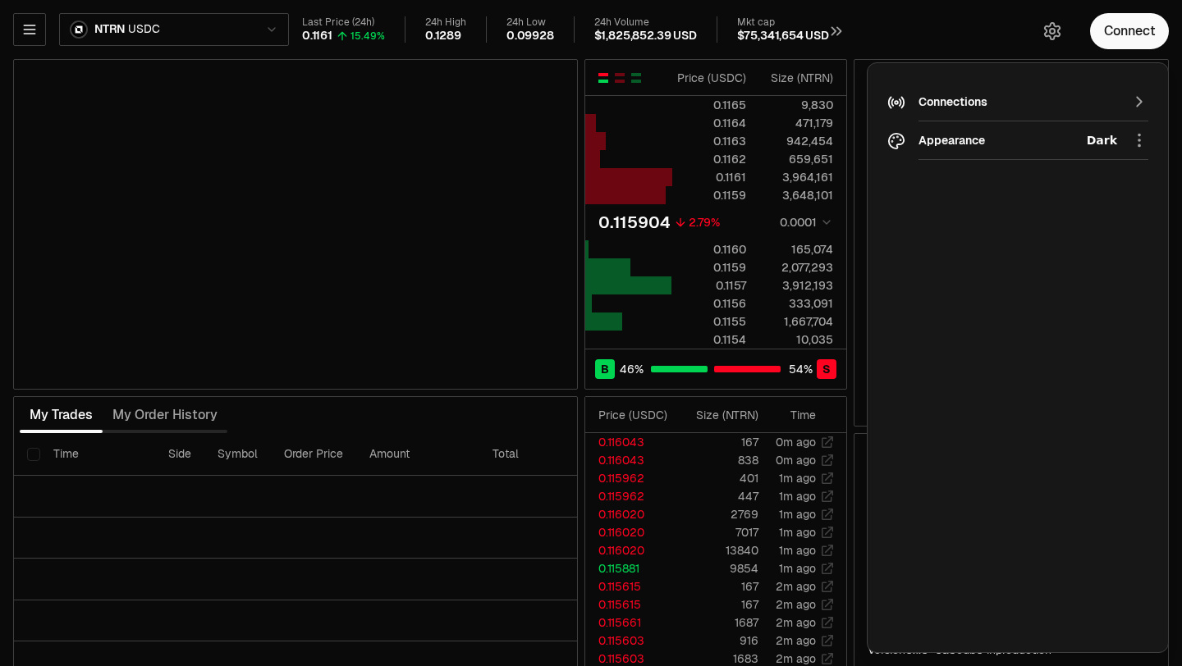
click at [1138, 105] on icon "button" at bounding box center [1139, 102] width 6 height 11
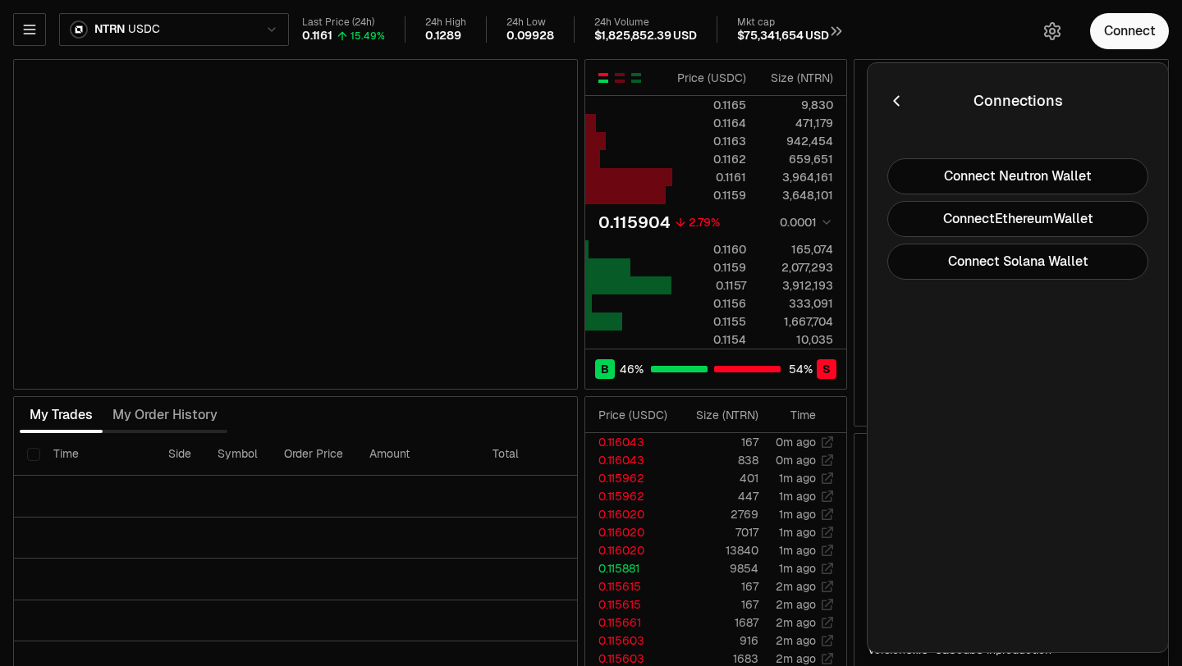
click at [900, 78] on div "Connections Manage your wallets Connections Connect Neutron Wallet Connect Ethe…" at bounding box center [1018, 357] width 302 height 591
click at [904, 107] on icon "button" at bounding box center [896, 101] width 18 height 18
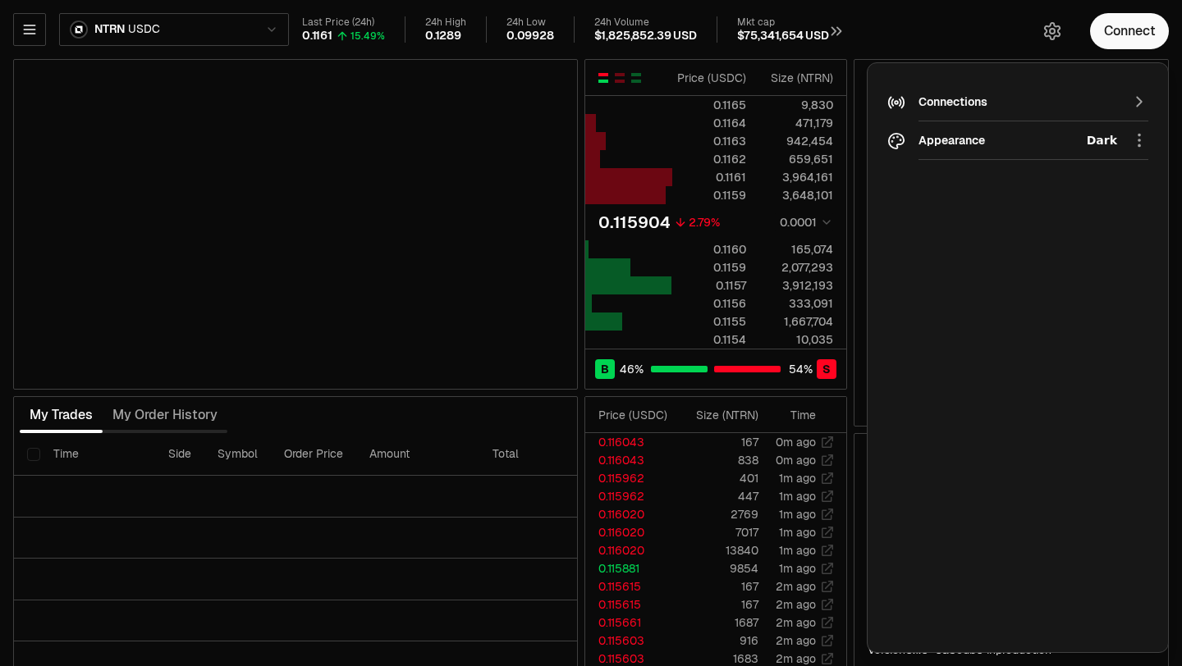
type input "********"
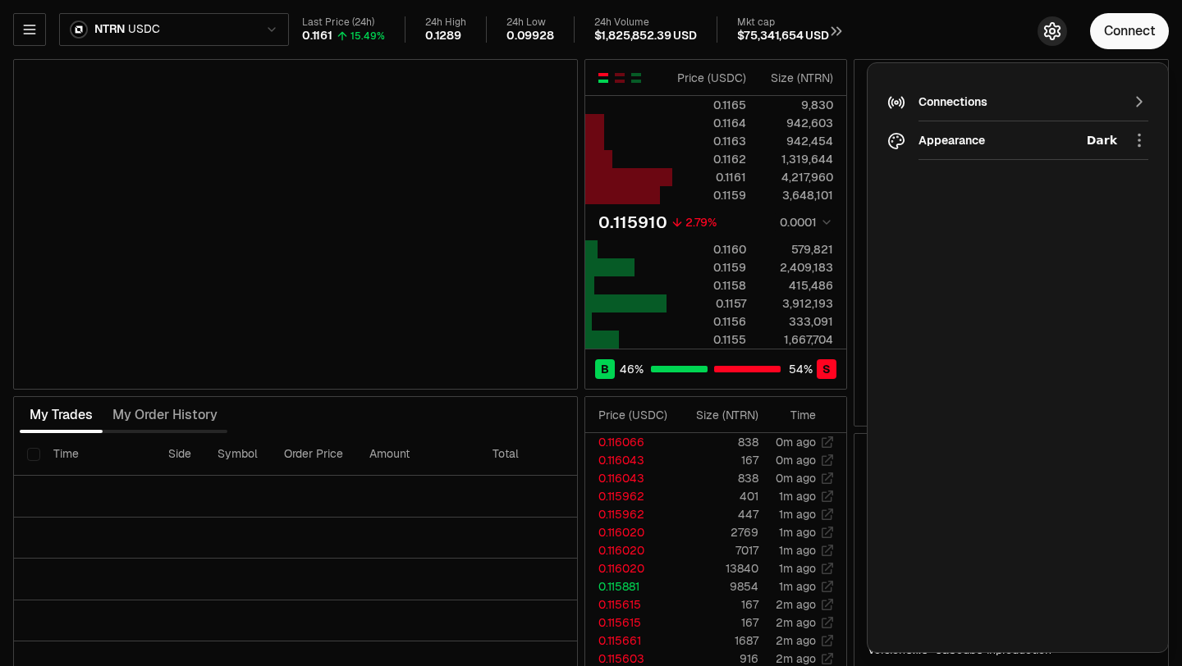
click at [1042, 34] on button "button" at bounding box center [1052, 31] width 30 height 30
click at [964, 30] on div "Connect" at bounding box center [1024, 31] width 315 height 62
click at [858, 117] on div "Buy Sell Order Type Limit ***** ****** Limit Price Bid 0.1160 - Ask 0.1158 ****…" at bounding box center [1011, 243] width 315 height 368
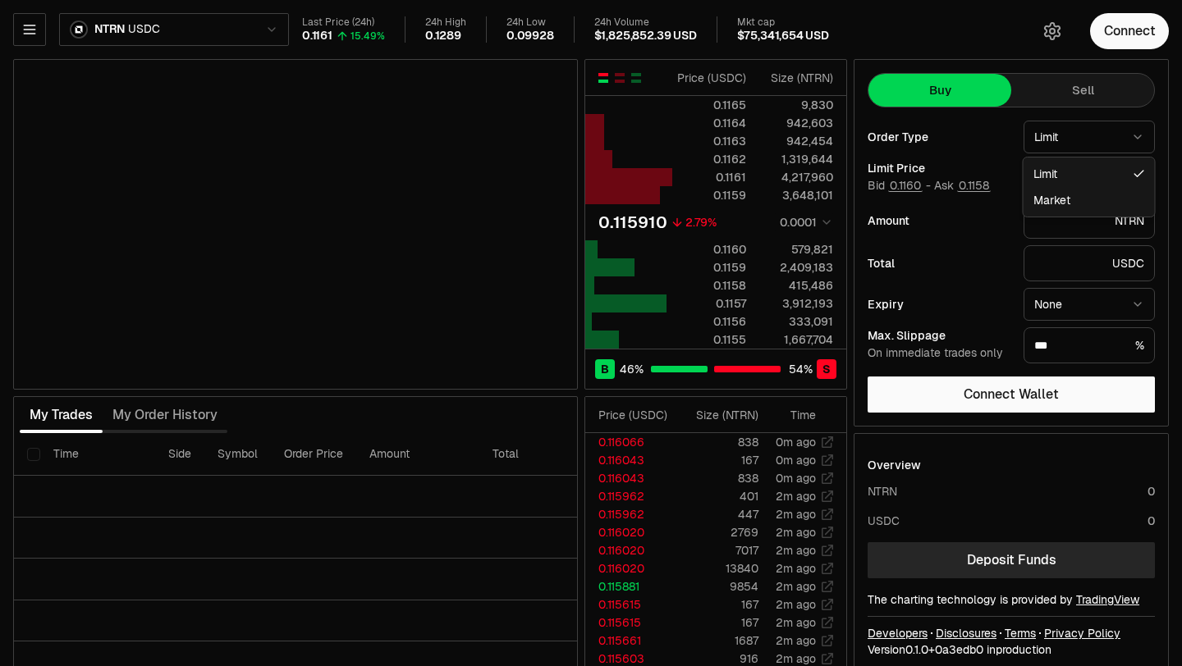
click at [1086, 136] on html "Neutron Balance Earn Supervaults Bridge Orderbook Stake Ecosystem Governance Do…" at bounding box center [591, 342] width 1182 height 685
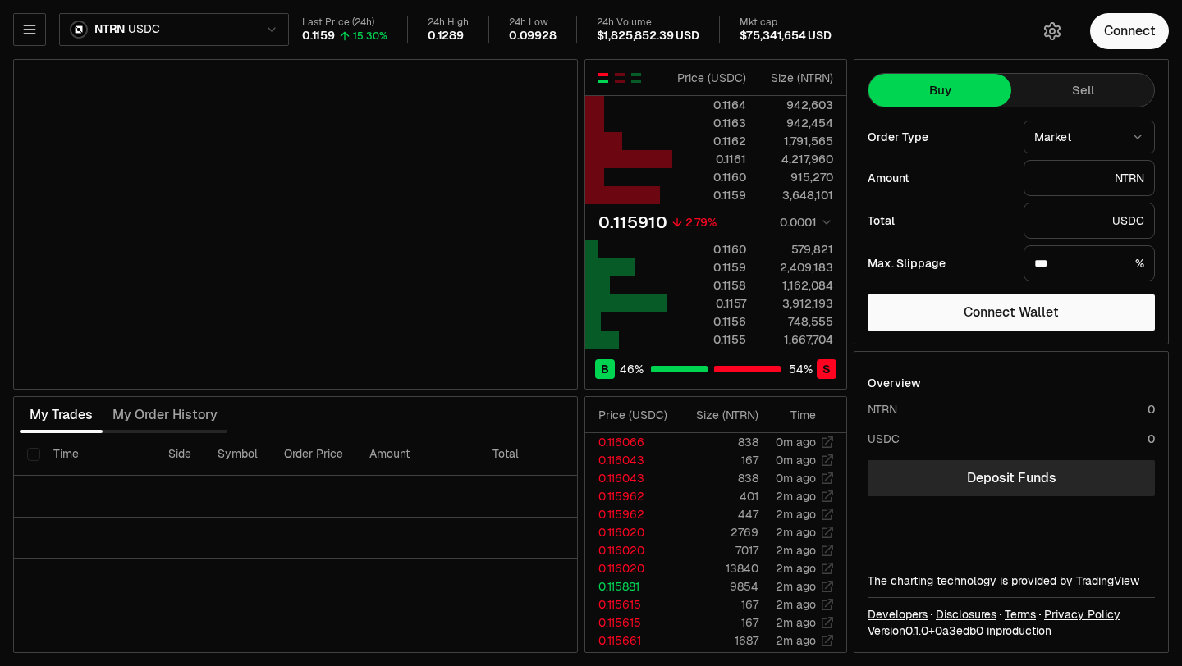
click at [1083, 134] on html "Neutron Balance Earn Supervaults Bridge Orderbook Stake Ecosystem Governance Do…" at bounding box center [591, 333] width 1182 height 666
select select "*****"
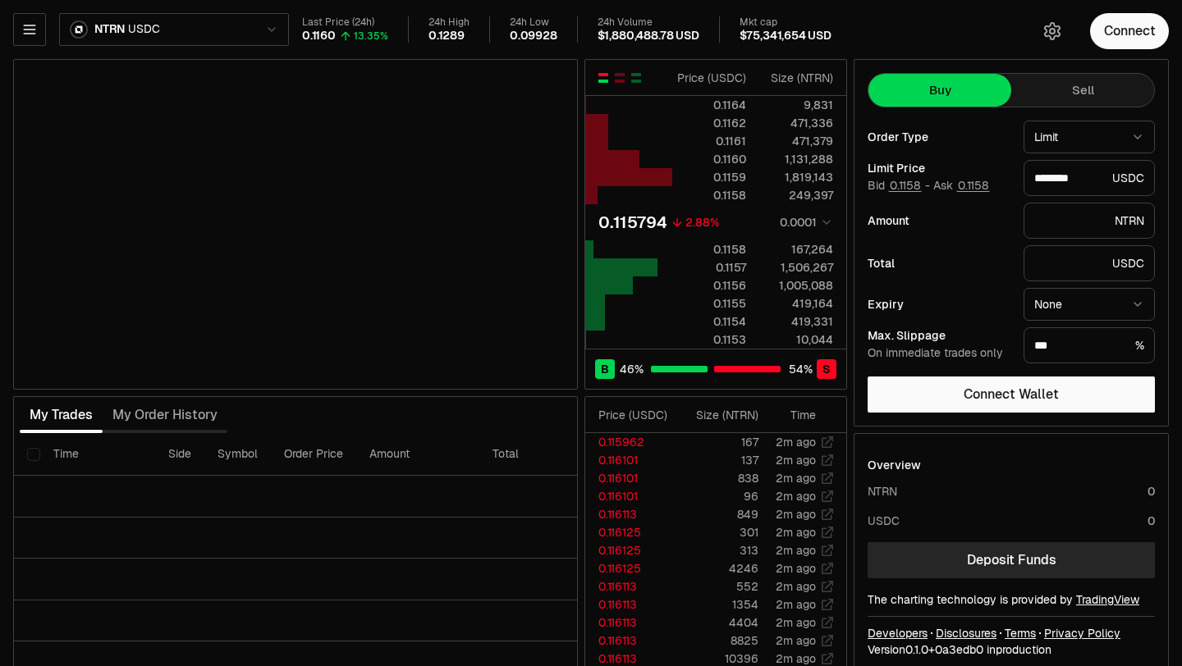
type input "********"
click at [169, 27] on html "Neutron Balance Earn Supervaults Bridge Orderbook Stake Ecosystem Governance Do…" at bounding box center [591, 342] width 1182 height 685
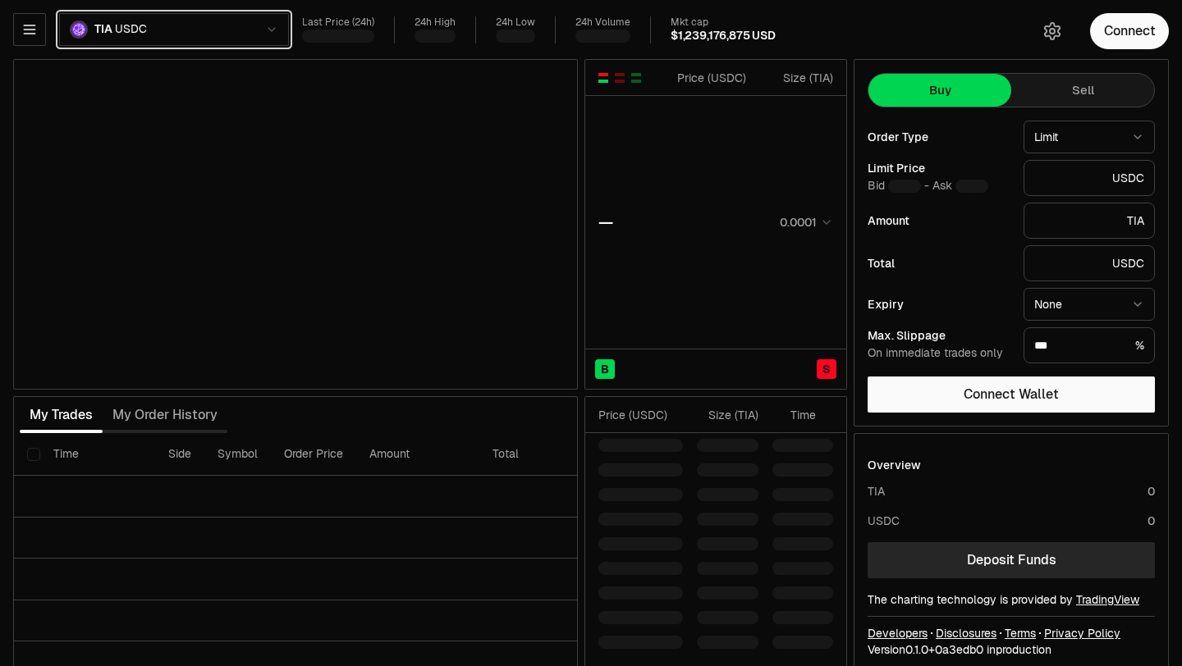
type input "*******"
